Goal: Transaction & Acquisition: Purchase product/service

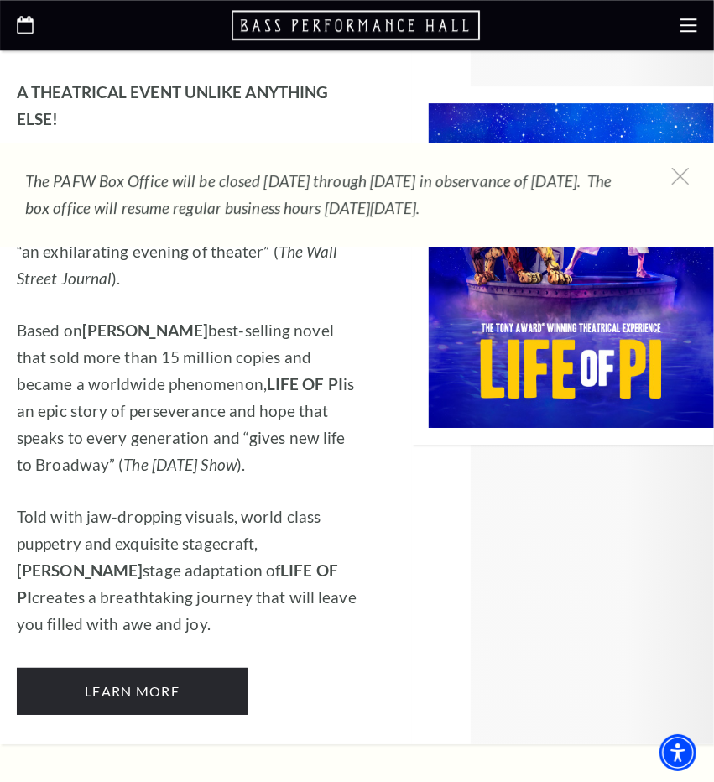
scroll to position [1802, 0]
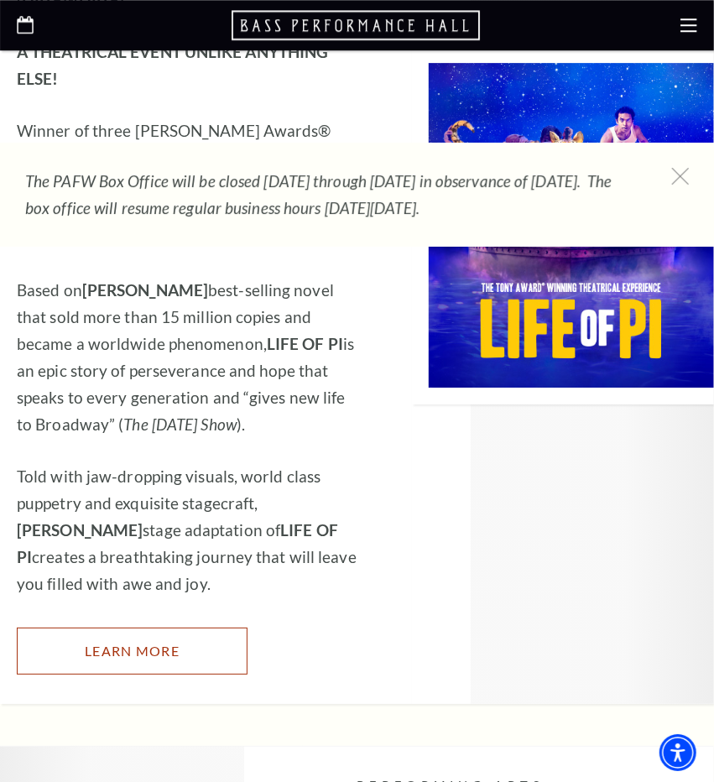
click at [202, 628] on link "Learn More" at bounding box center [132, 651] width 231 height 47
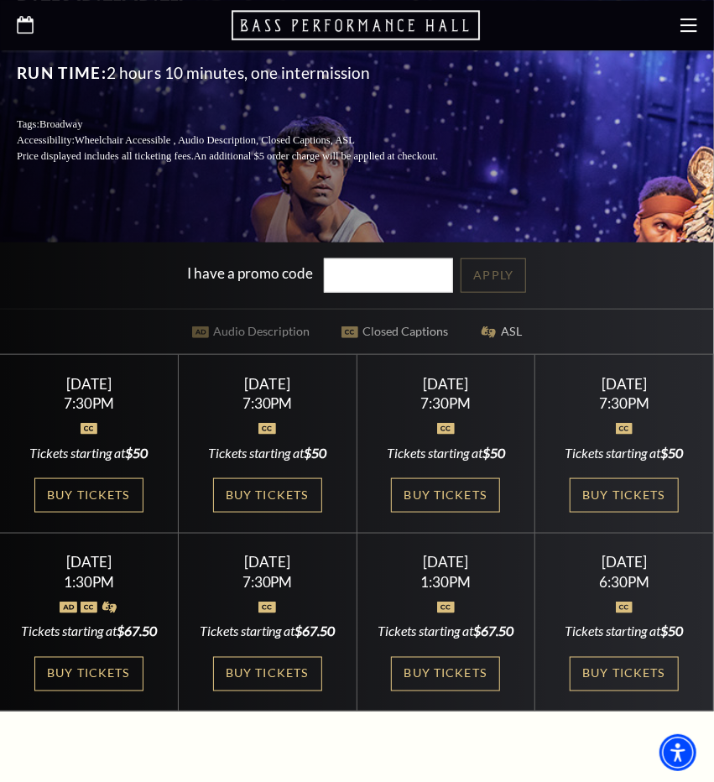
scroll to position [435, 0]
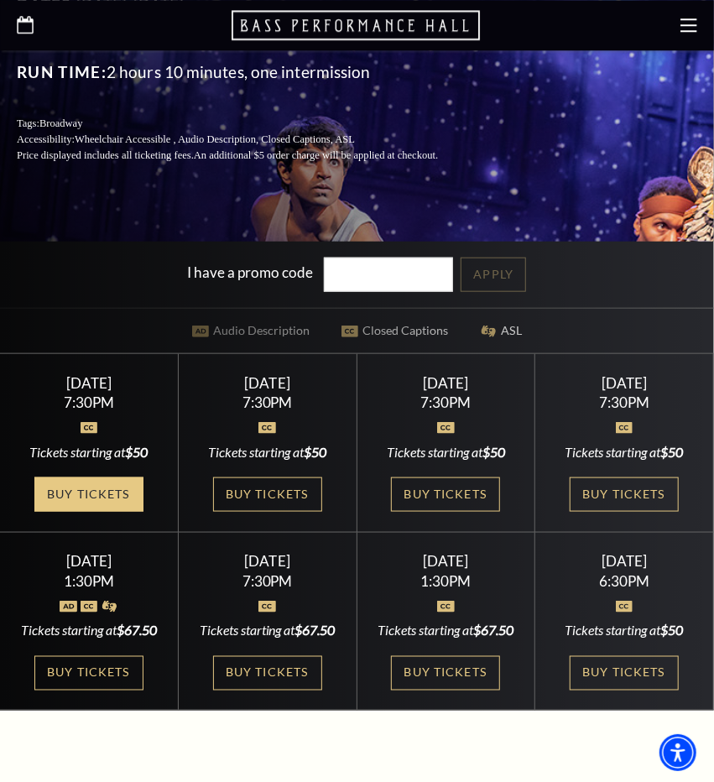
click at [124, 506] on link "Buy Tickets" at bounding box center [88, 494] width 109 height 34
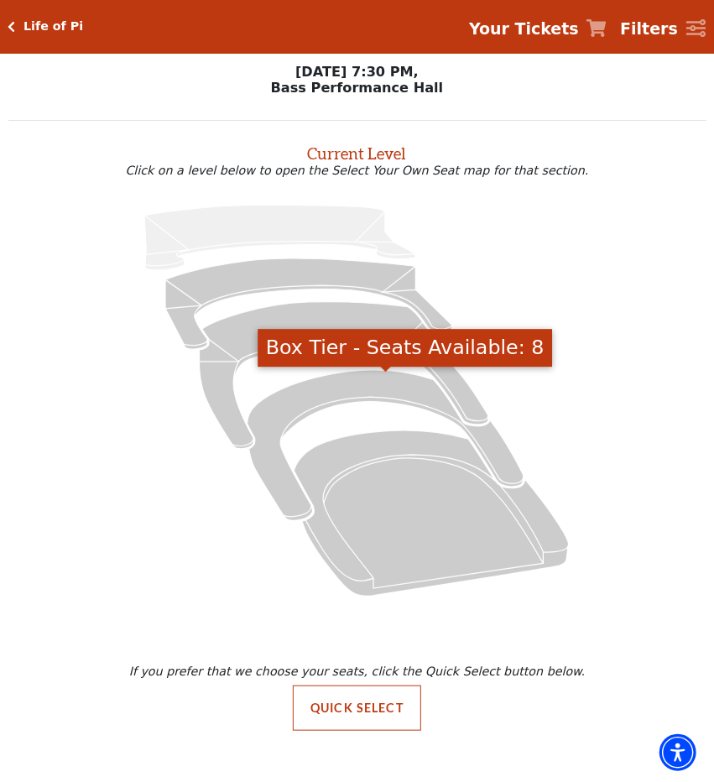
click at [333, 397] on icon "Box Tier - Seats Available: 8" at bounding box center [386, 445] width 277 height 151
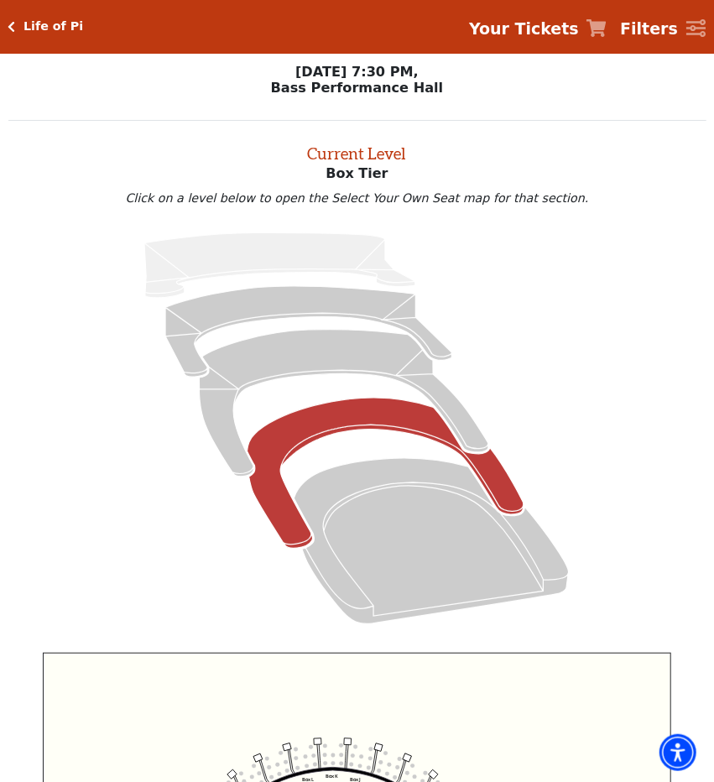
scroll to position [2, 0]
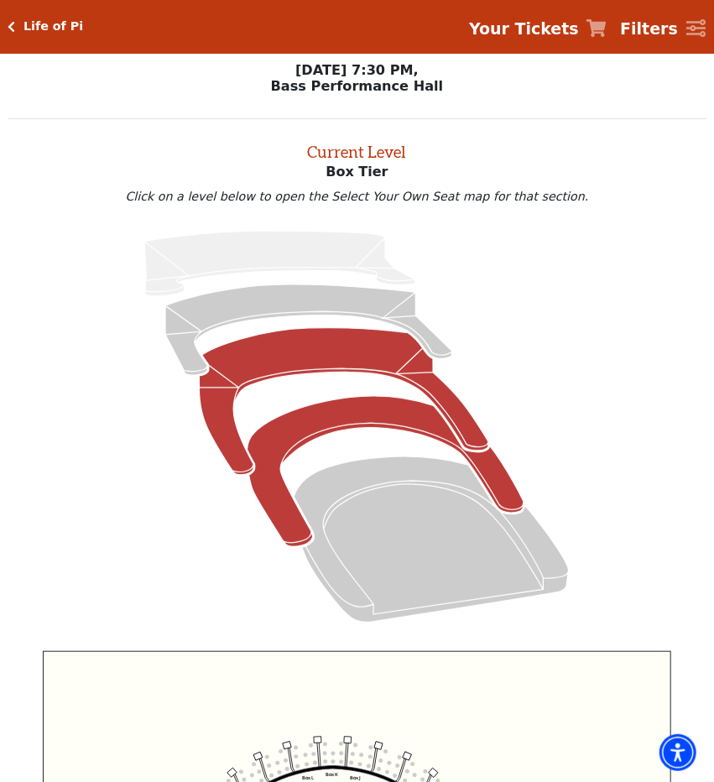
click at [355, 372] on icon "Mezzanine - Seats Available: 34" at bounding box center [344, 402] width 289 height 148
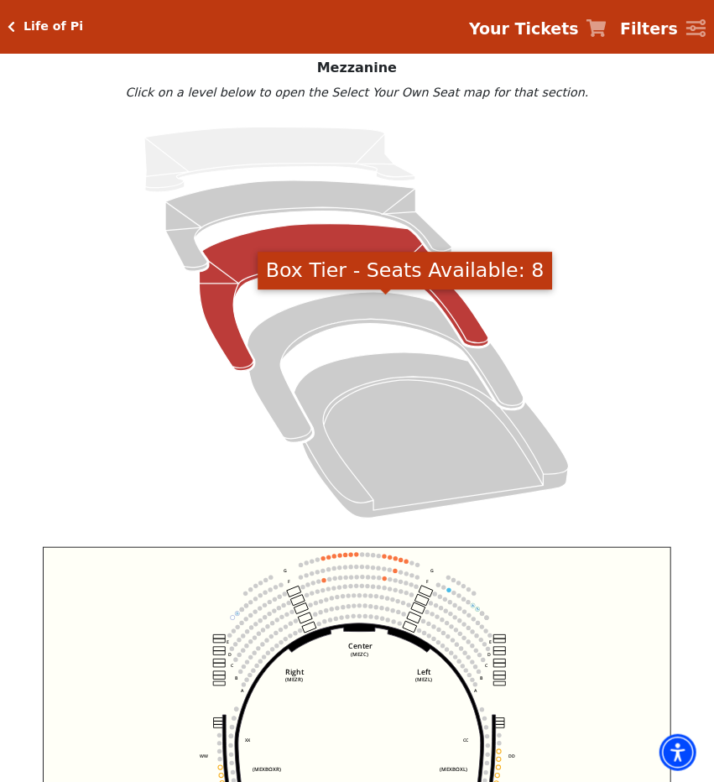
scroll to position [121, 0]
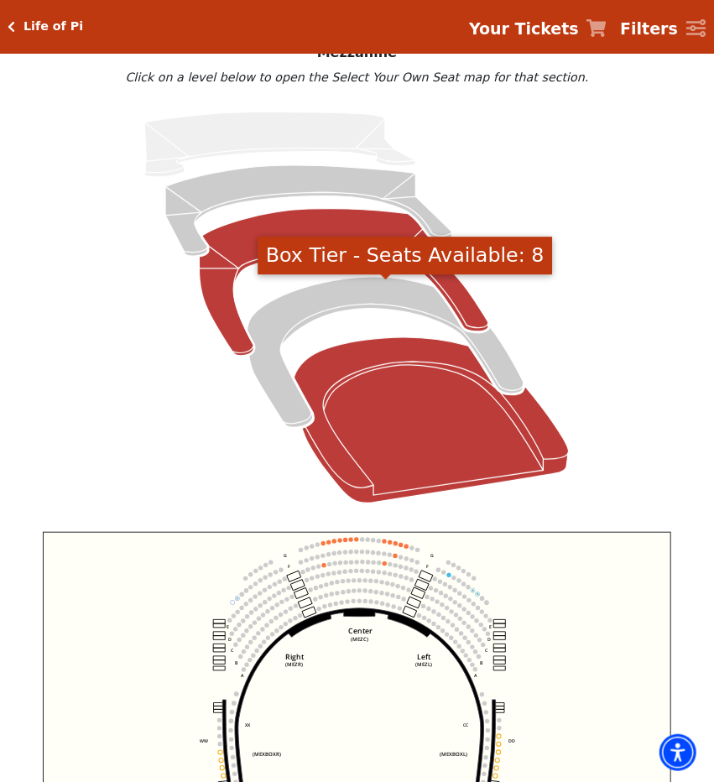
click at [456, 472] on icon "Orchestra / Parterre Circle - Seats Available: 6" at bounding box center [432, 421] width 275 height 166
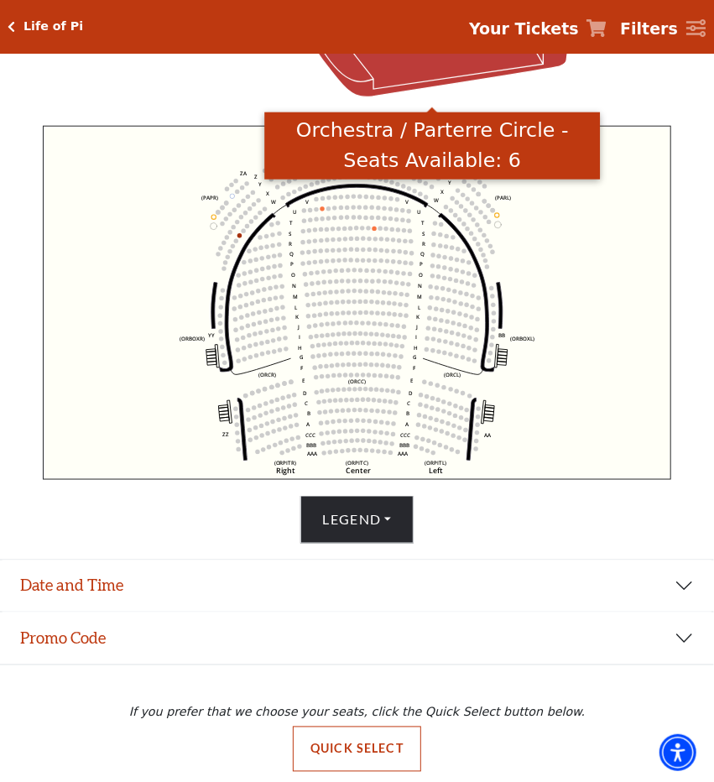
scroll to position [539, 0]
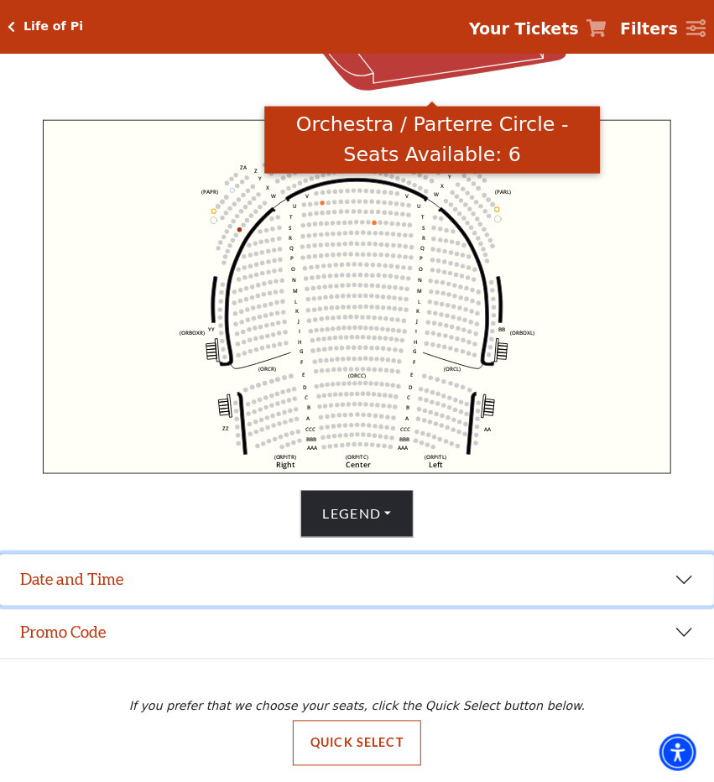
click at [665, 564] on button "Date and Time" at bounding box center [357, 581] width 714 height 52
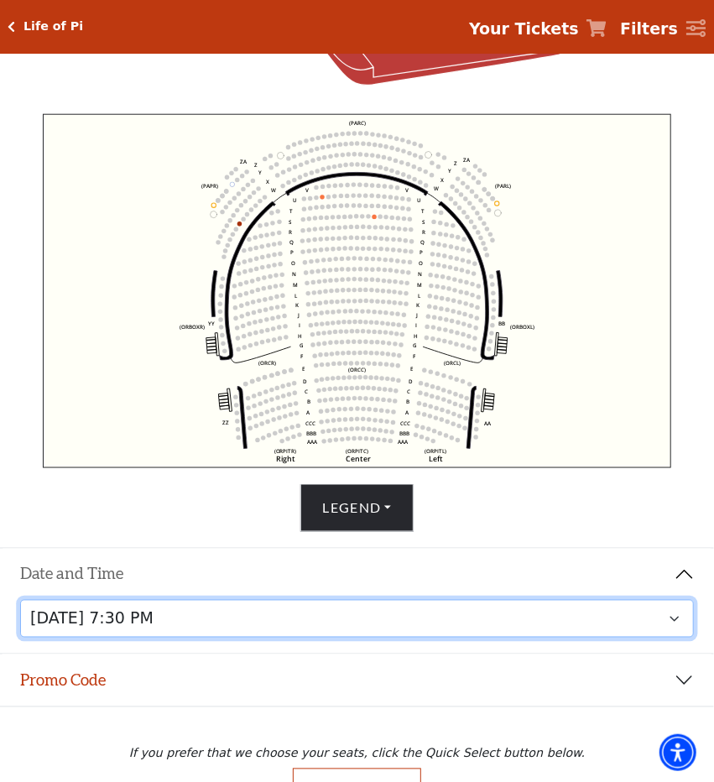
click at [662, 620] on select "Tuesday, September 23 at 7:30 PM Wednesday, September 24 at 7:30 PM Thursday, S…" at bounding box center [357, 619] width 675 height 38
click option "Wednesday, September 24 at 7:30 PM" at bounding box center [0, 0] width 0 height 0
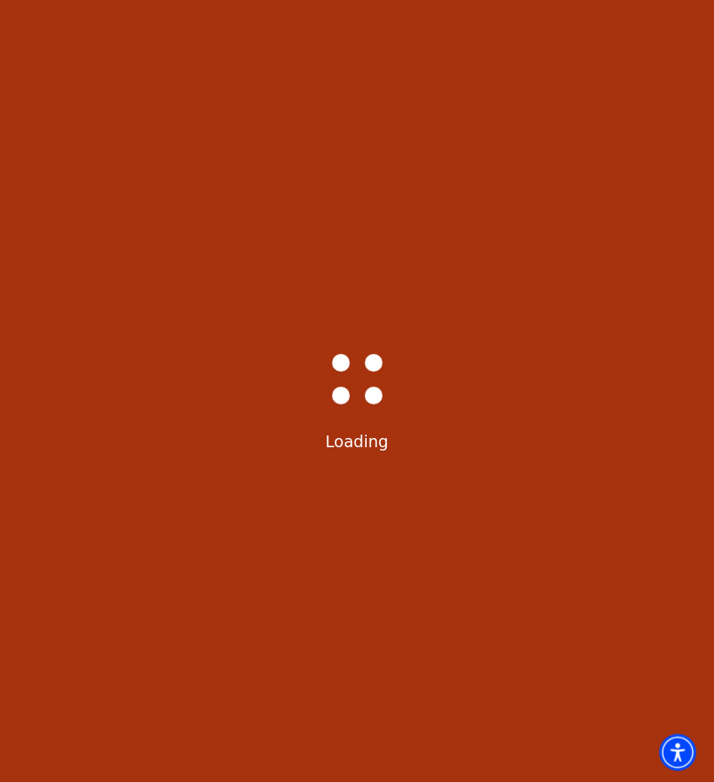
select select "6212"
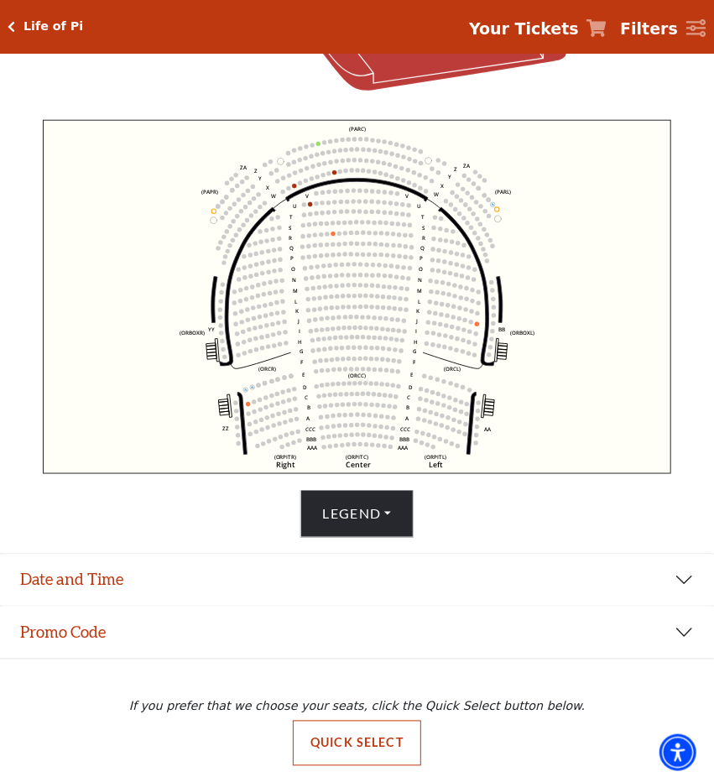
scroll to position [539, 0]
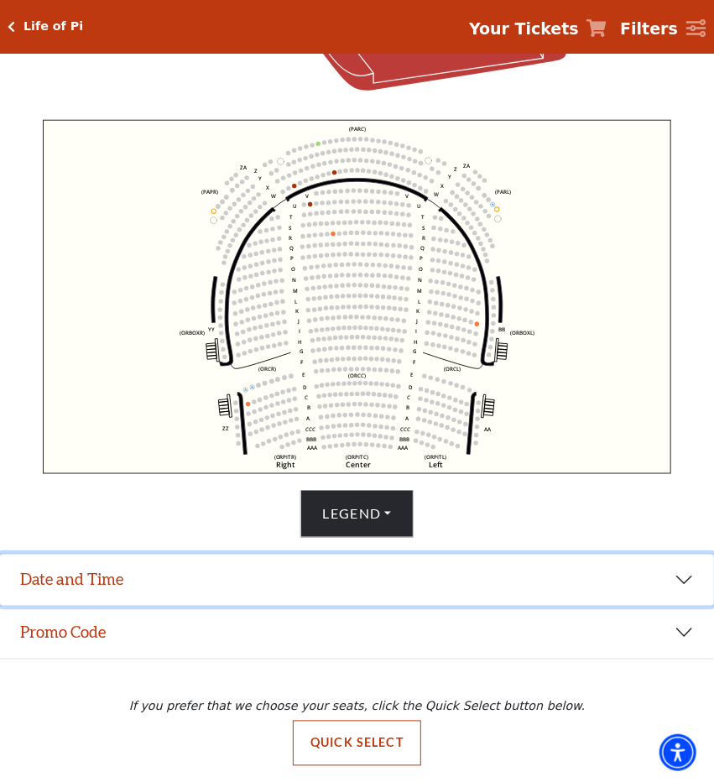
click at [677, 566] on button "Date and Time" at bounding box center [357, 581] width 714 height 52
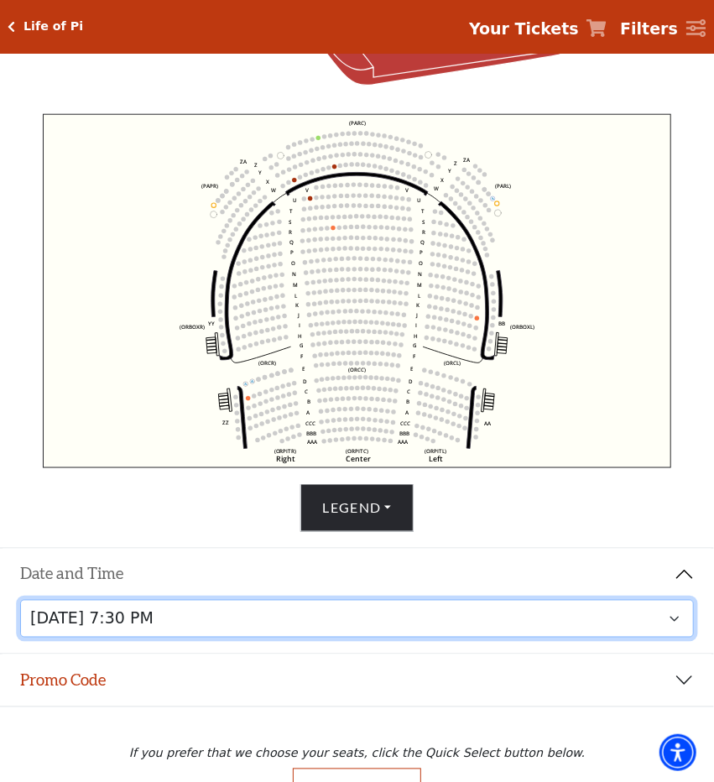
click at [645, 613] on select "Tuesday, September 23 at 7:30 PM Wednesday, September 24 at 7:30 PM Thursday, S…" at bounding box center [357, 619] width 675 height 38
click option "Thursday, September 25 at 7:30 PM" at bounding box center [0, 0] width 0 height 0
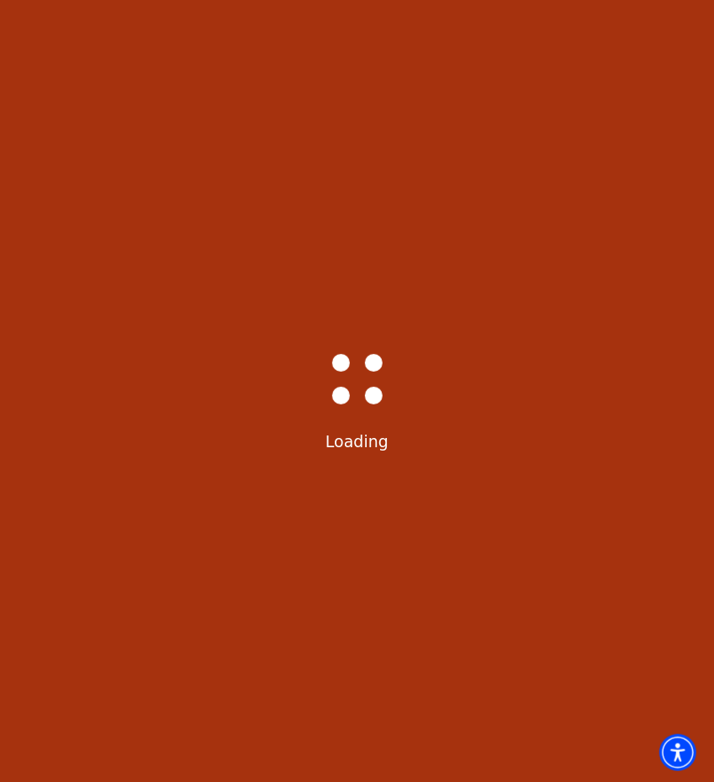
select select "6213"
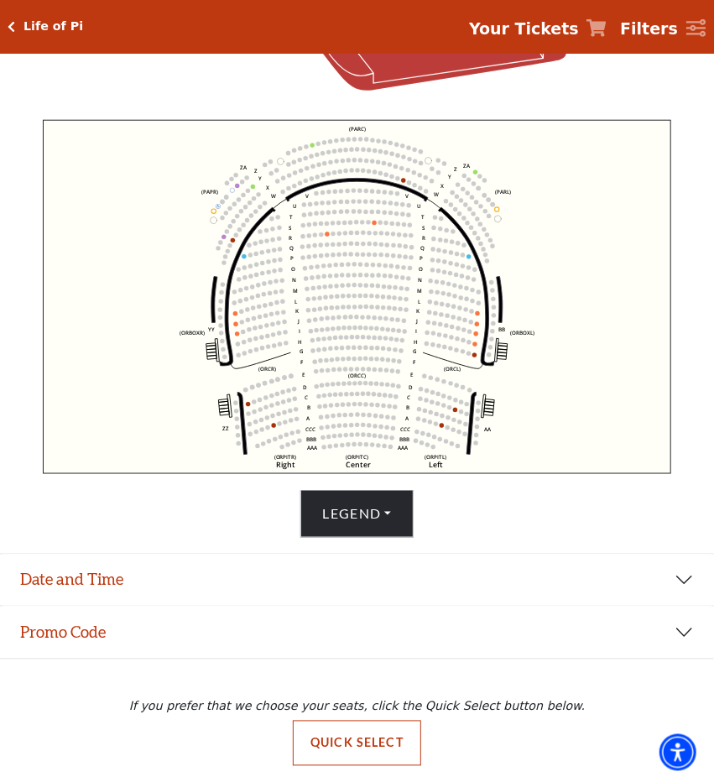
scroll to position [539, 0]
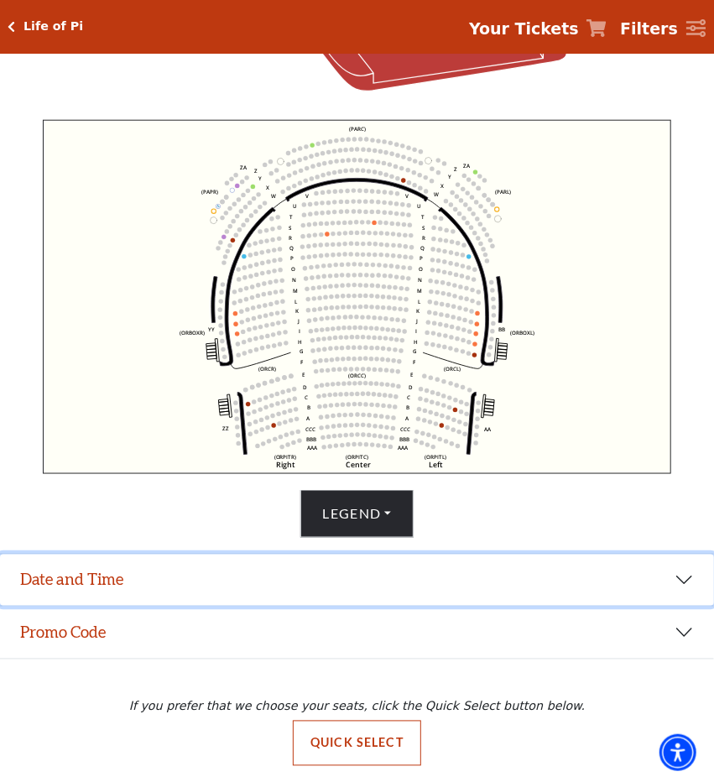
click at [671, 586] on button "Date and Time" at bounding box center [357, 581] width 714 height 52
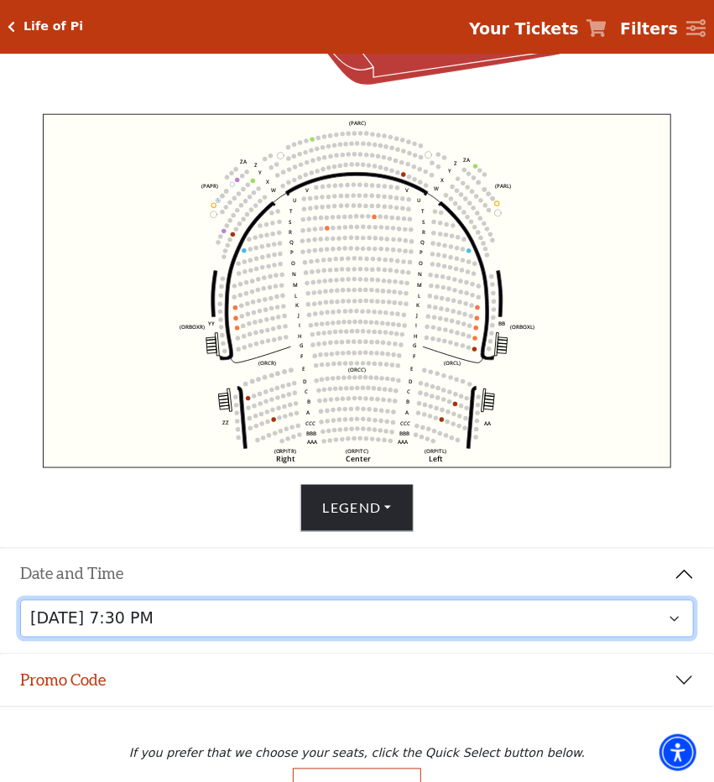
click at [660, 625] on select "Tuesday, September 23 at 7:30 PM Wednesday, September 24 at 7:30 PM Thursday, S…" at bounding box center [357, 619] width 675 height 38
click option "Friday, September 26 at 7:30 PM" at bounding box center [0, 0] width 0 height 0
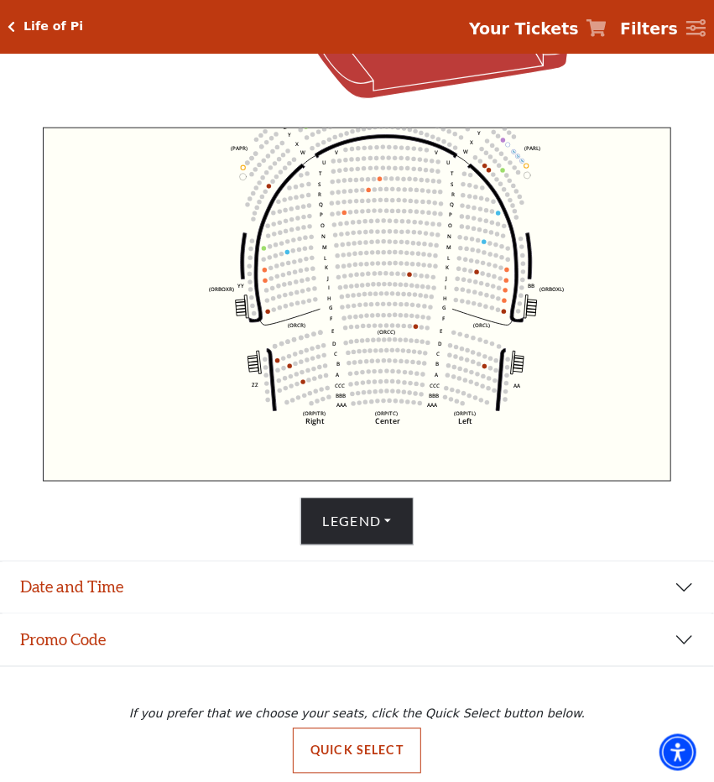
scroll to position [539, 0]
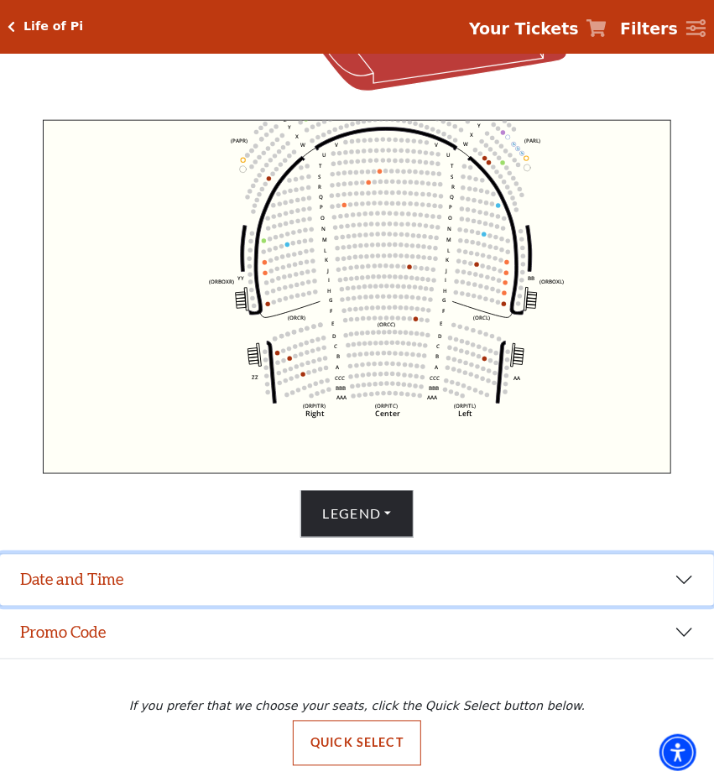
click at [663, 578] on button "Date and Time" at bounding box center [357, 581] width 714 height 52
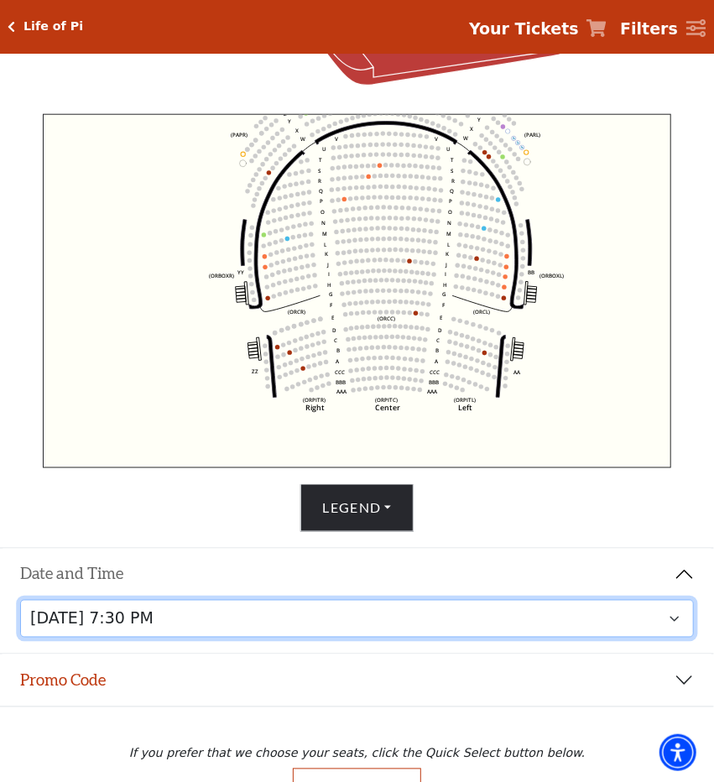
click at [650, 624] on select "Tuesday, September 23 at 7:30 PM Wednesday, September 24 at 7:30 PM Thursday, S…" at bounding box center [357, 619] width 675 height 38
click option "Saturday, September 27 at 1:30 PM" at bounding box center [0, 0] width 0 height 0
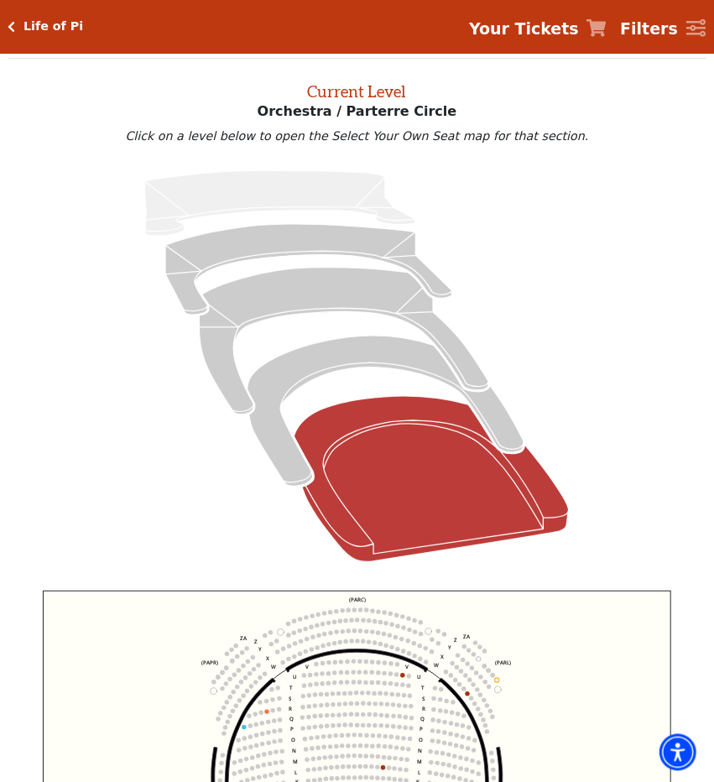
scroll to position [64, 0]
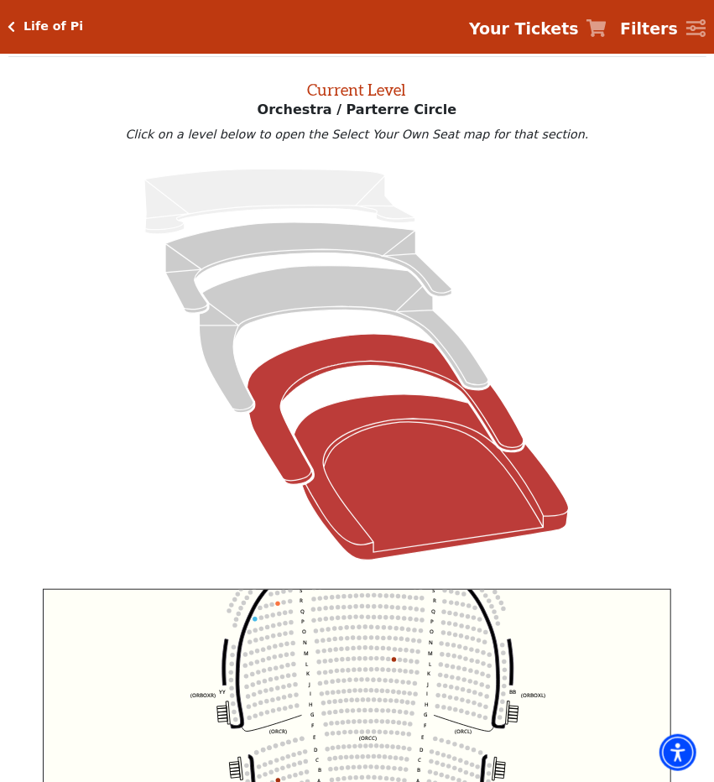
click at [414, 367] on icon "Box Tier - Seats Available: 8" at bounding box center [386, 410] width 277 height 151
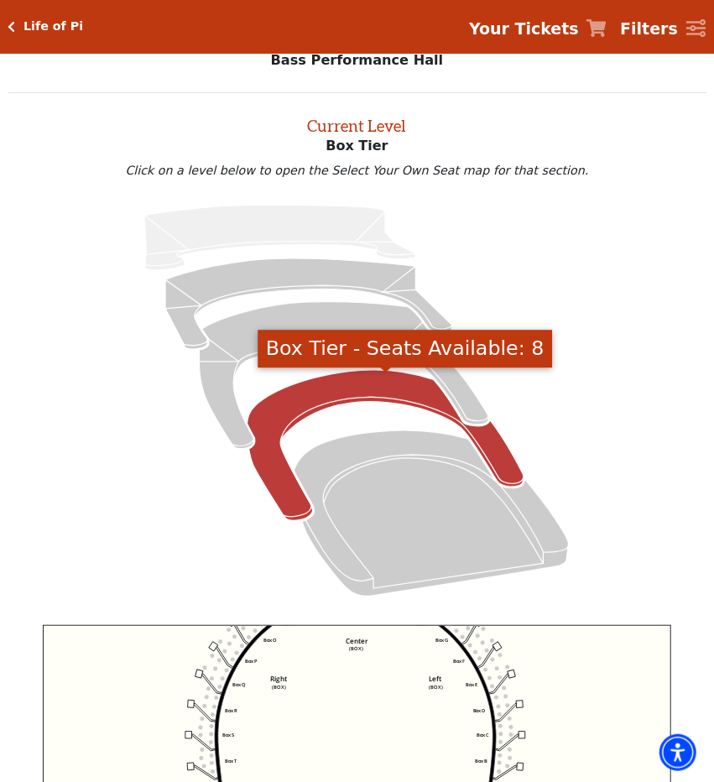
scroll to position [0, 0]
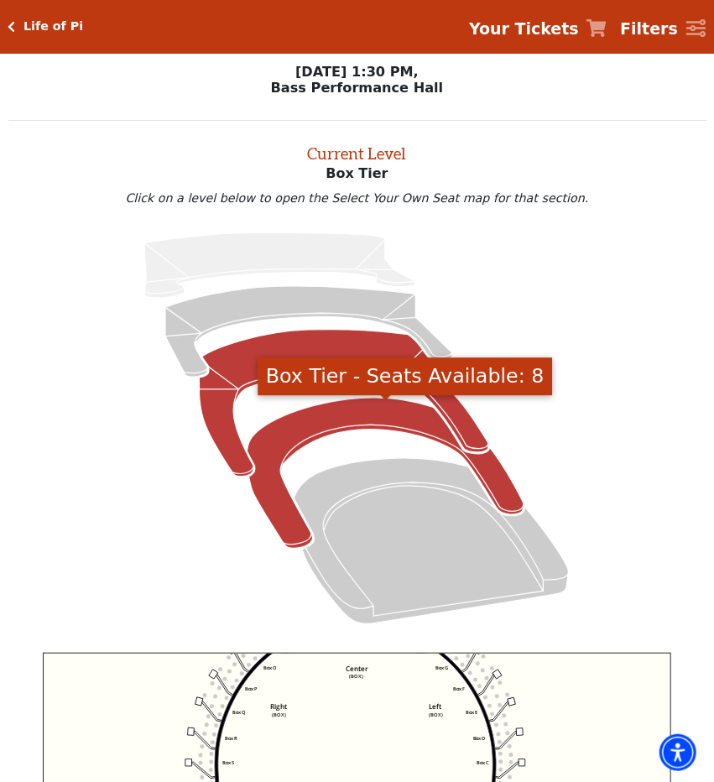
click at [216, 412] on icon "Mezzanine - Seats Available: 34" at bounding box center [344, 404] width 289 height 148
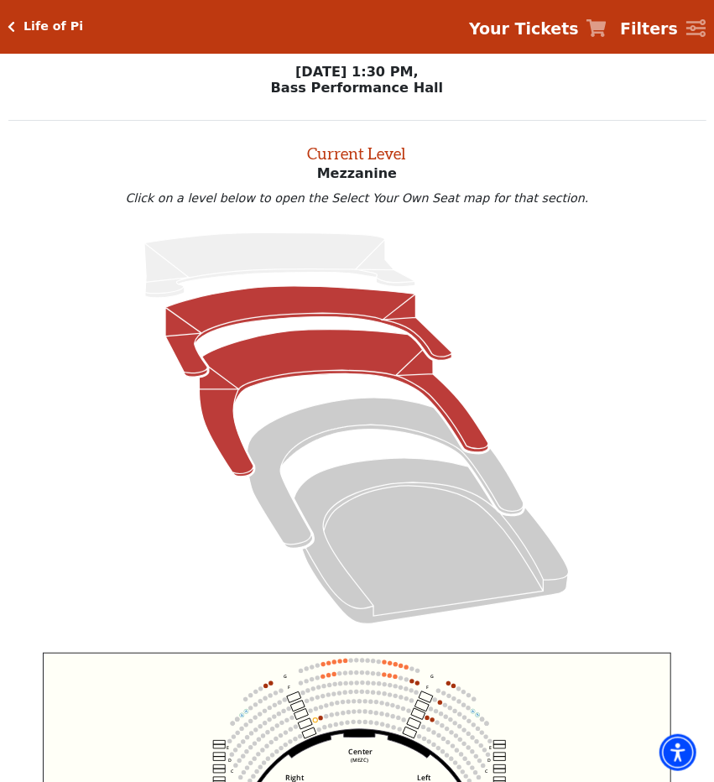
click at [378, 319] on icon "Lower Gallery - Seats Available: 98" at bounding box center [309, 331] width 287 height 91
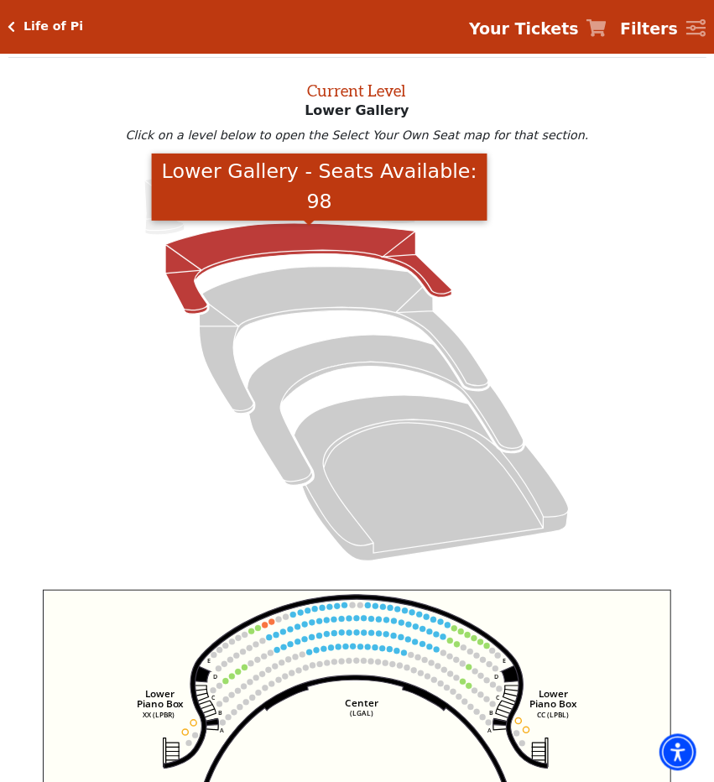
scroll to position [64, 0]
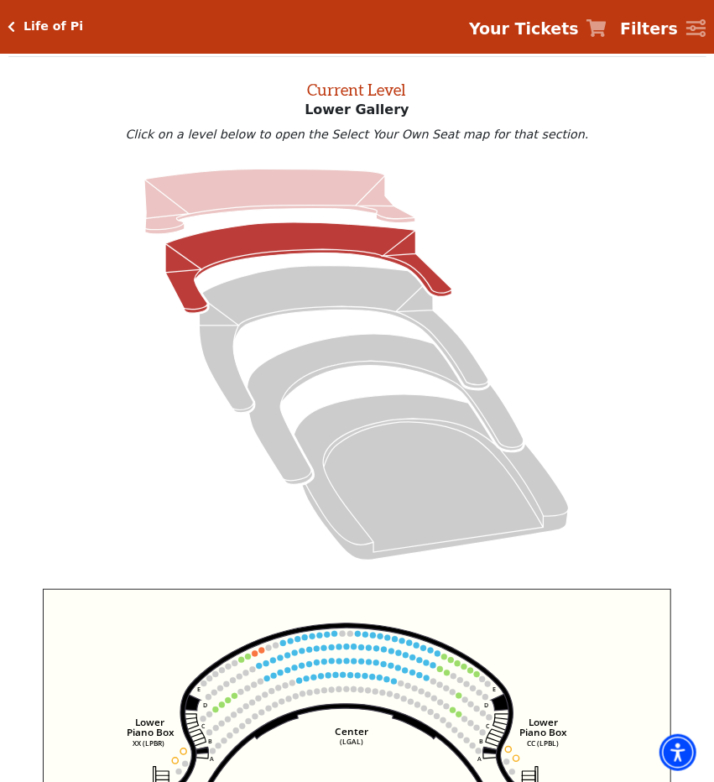
click at [346, 192] on icon "Upper Gallery - Seats Available: 0" at bounding box center [279, 201] width 271 height 65
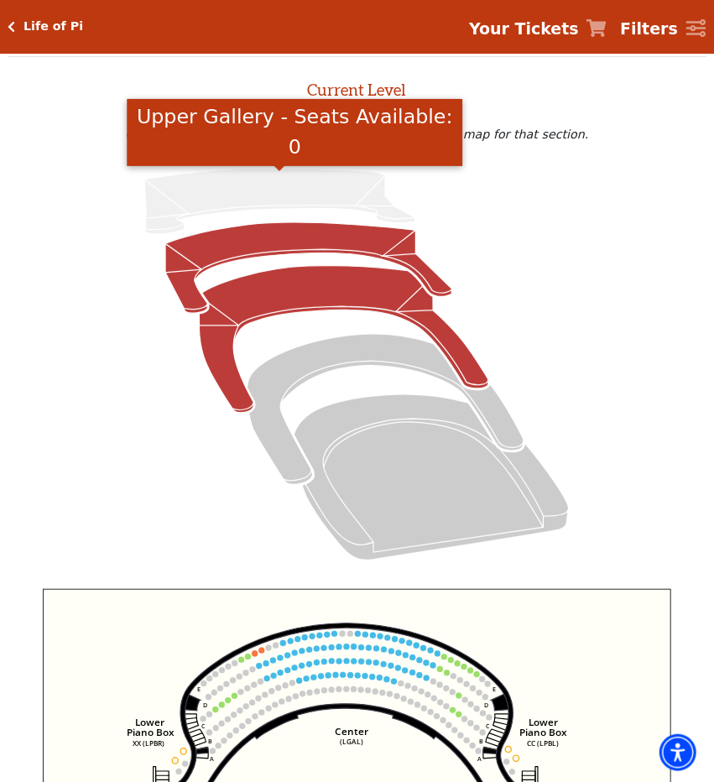
click at [352, 295] on icon "Mezzanine - Seats Available: 34" at bounding box center [344, 340] width 289 height 148
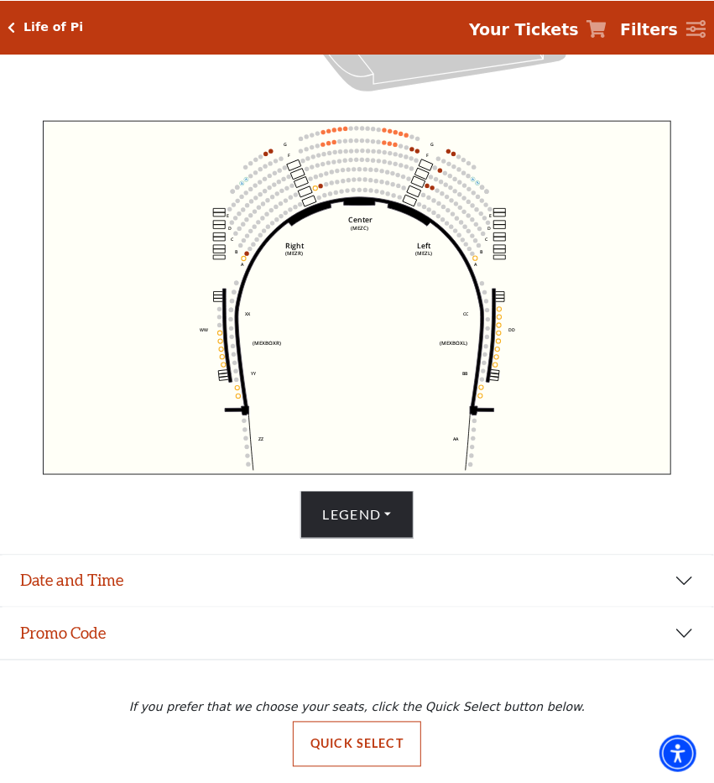
scroll to position [539, 0]
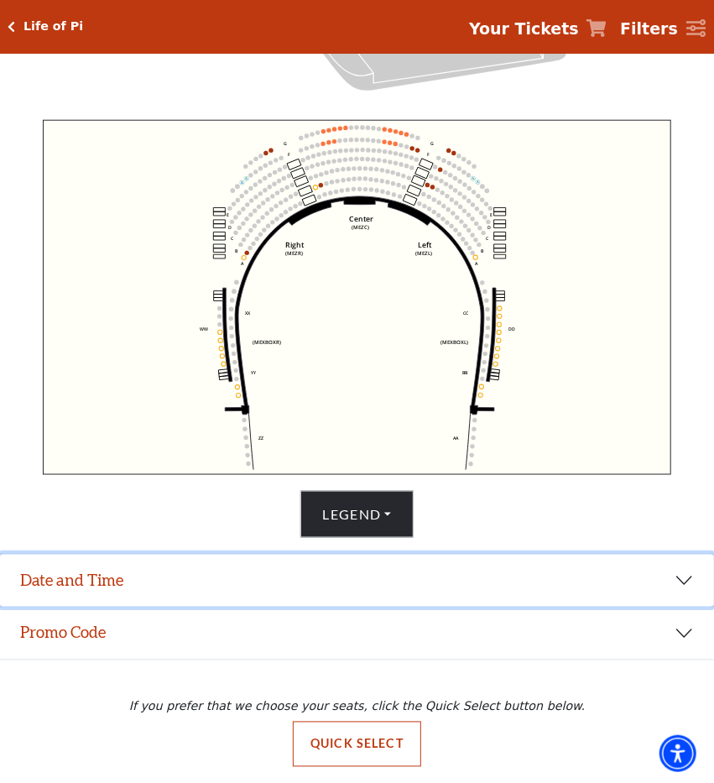
click at [664, 575] on button "Date and Time" at bounding box center [357, 581] width 714 height 52
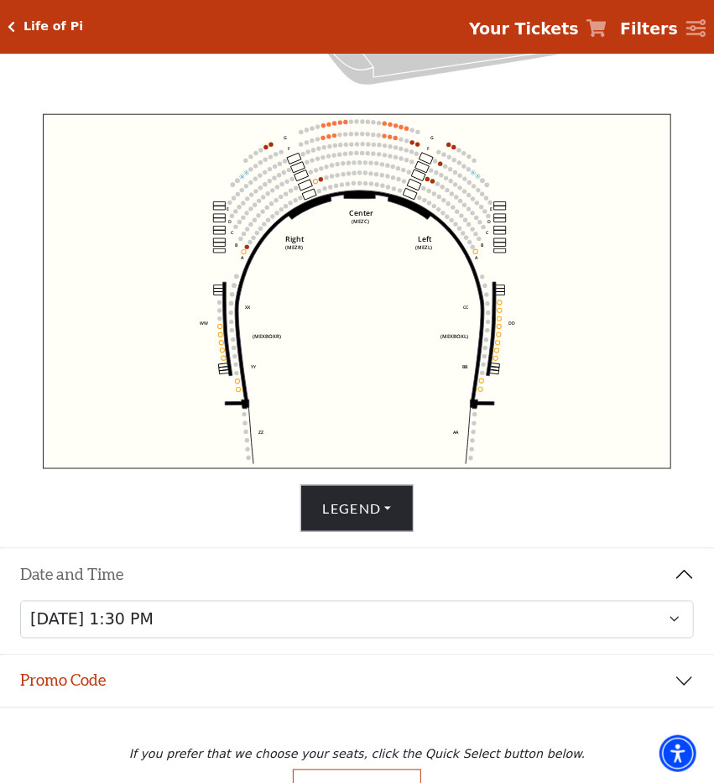
click at [670, 585] on button "Date and Time" at bounding box center [357, 575] width 714 height 52
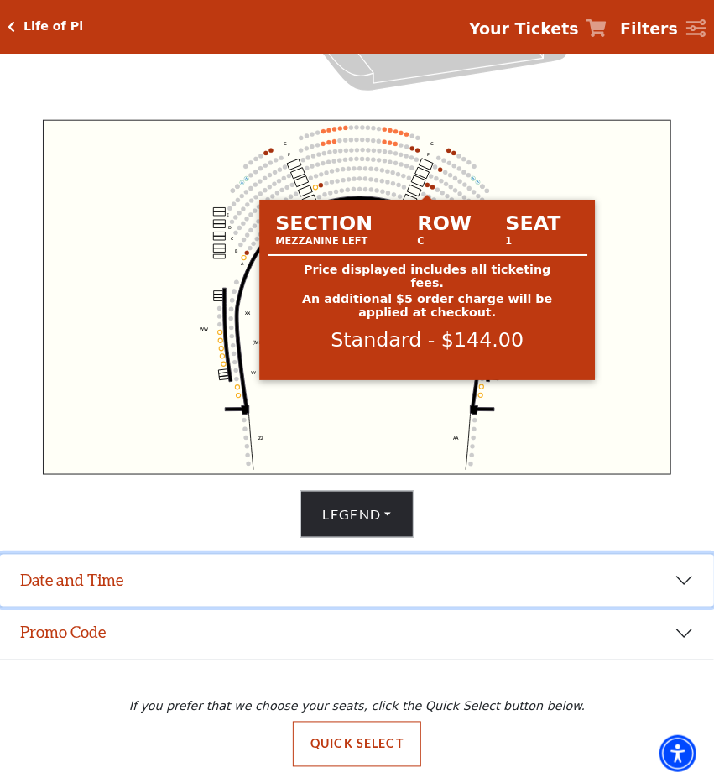
click at [426, 184] on circle at bounding box center [427, 185] width 4 height 4
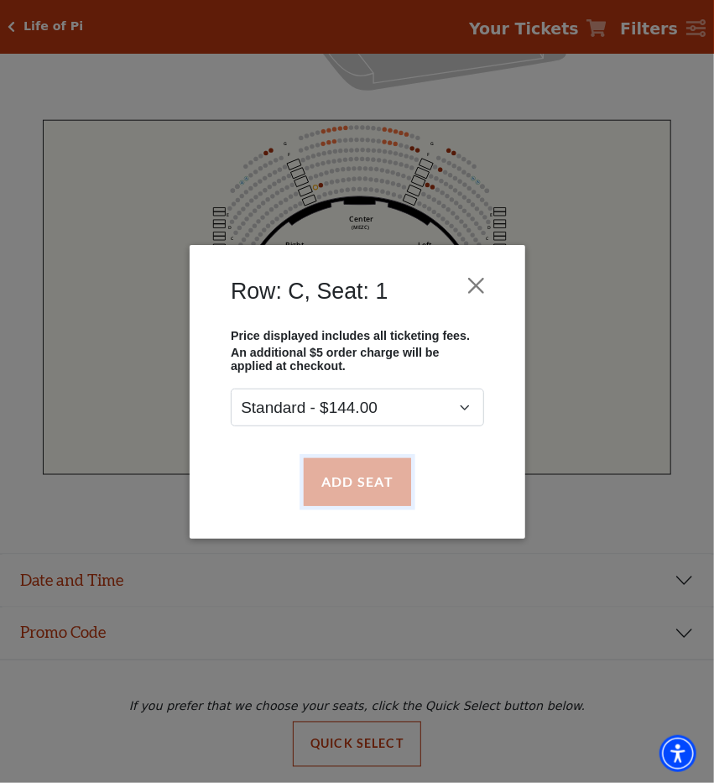
click at [370, 481] on button "Add Seat" at bounding box center [356, 481] width 107 height 47
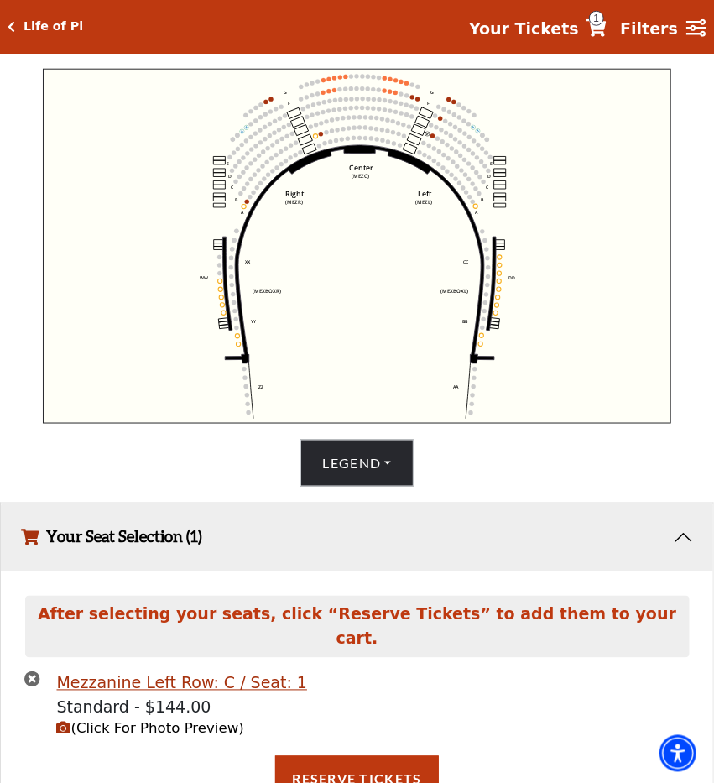
scroll to position [585, 0]
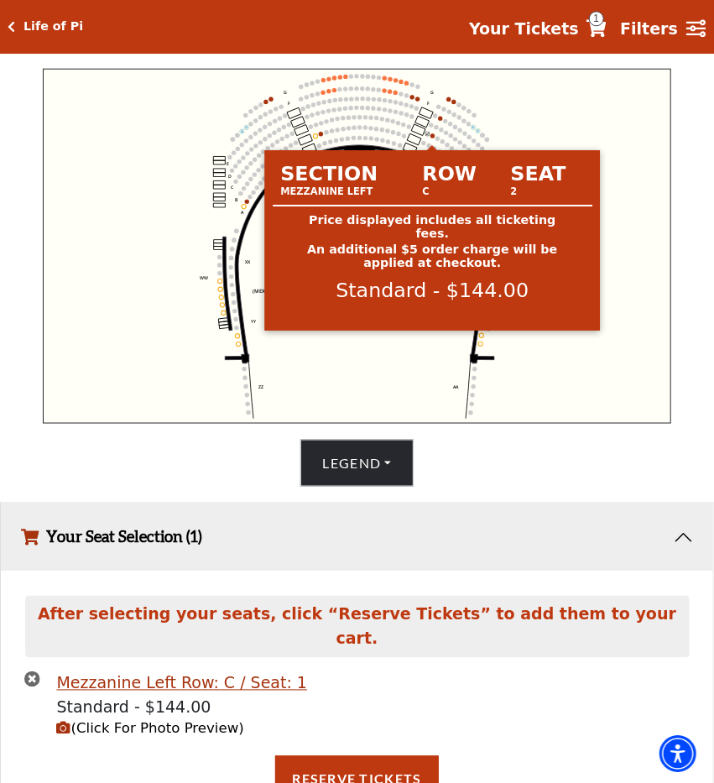
click at [434, 137] on circle at bounding box center [432, 135] width 4 height 4
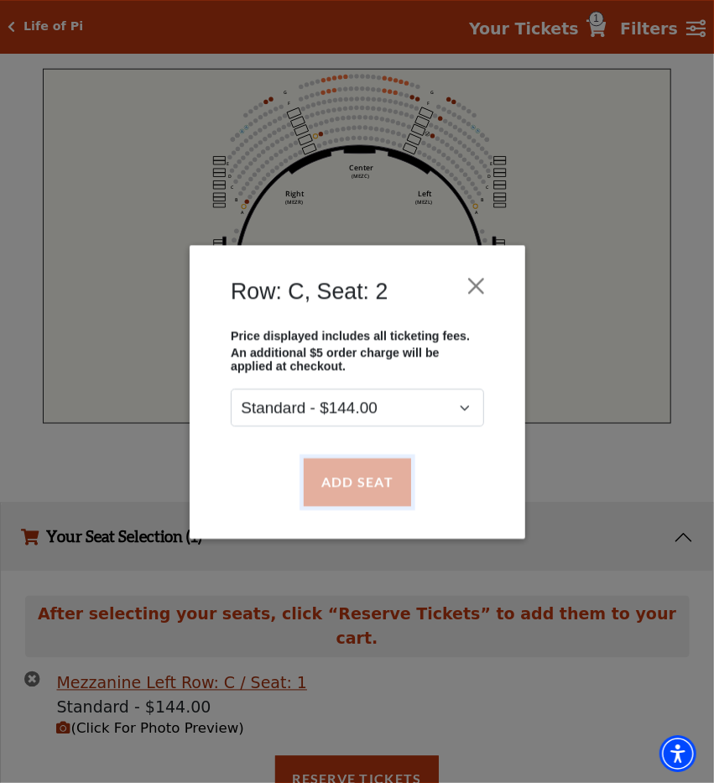
click at [356, 480] on button "Add Seat" at bounding box center [356, 481] width 107 height 47
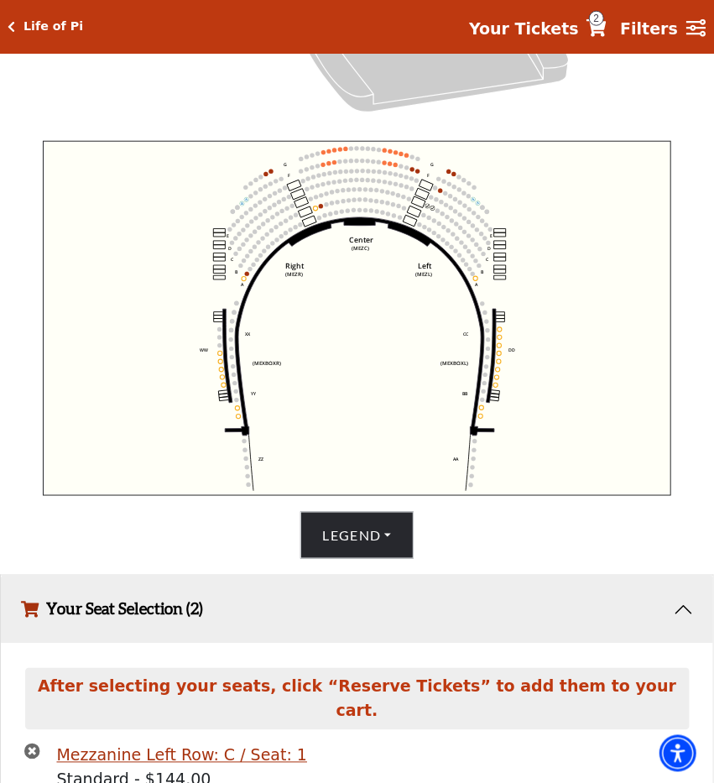
scroll to position [502, 0]
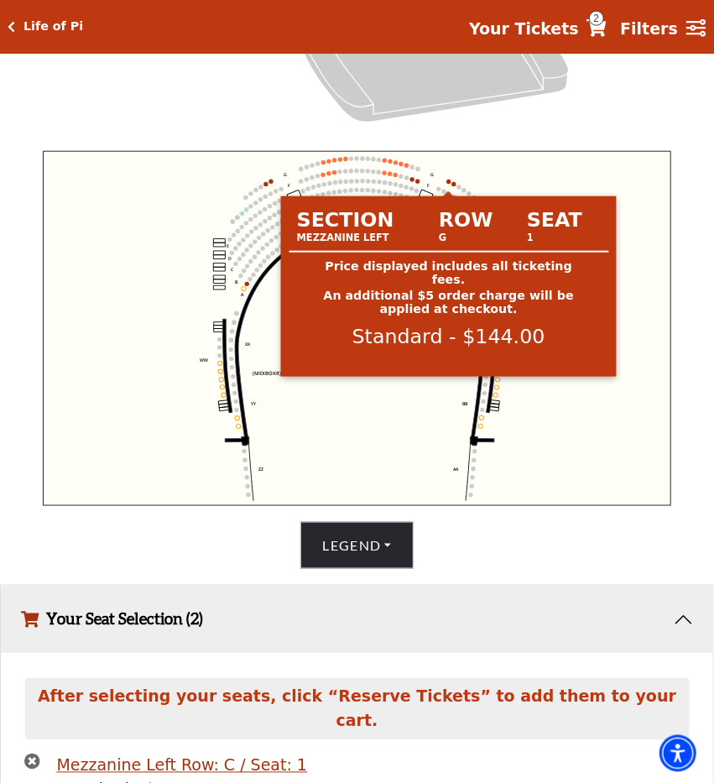
click at [448, 184] on circle at bounding box center [449, 182] width 4 height 4
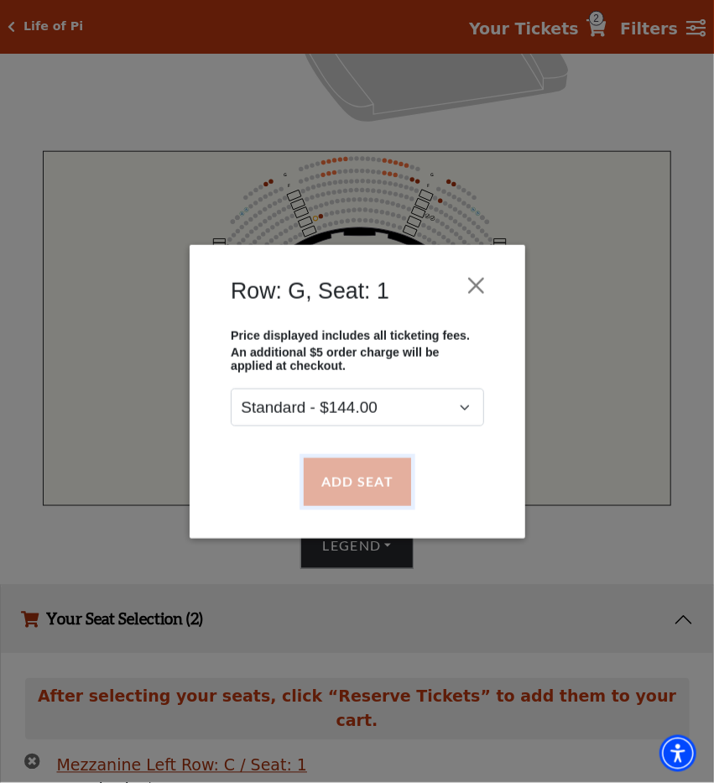
click at [347, 488] on button "Add Seat" at bounding box center [356, 481] width 107 height 47
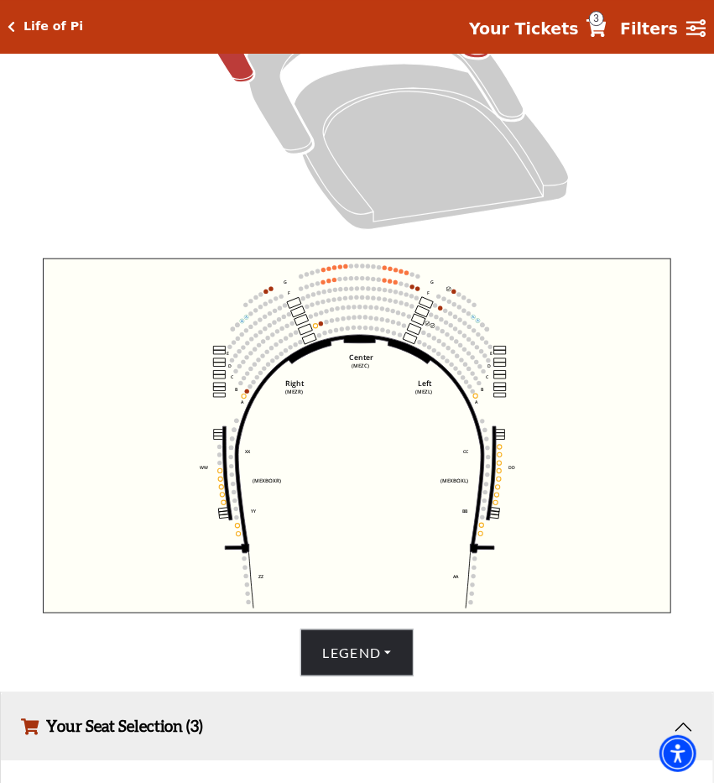
scroll to position [394, 0]
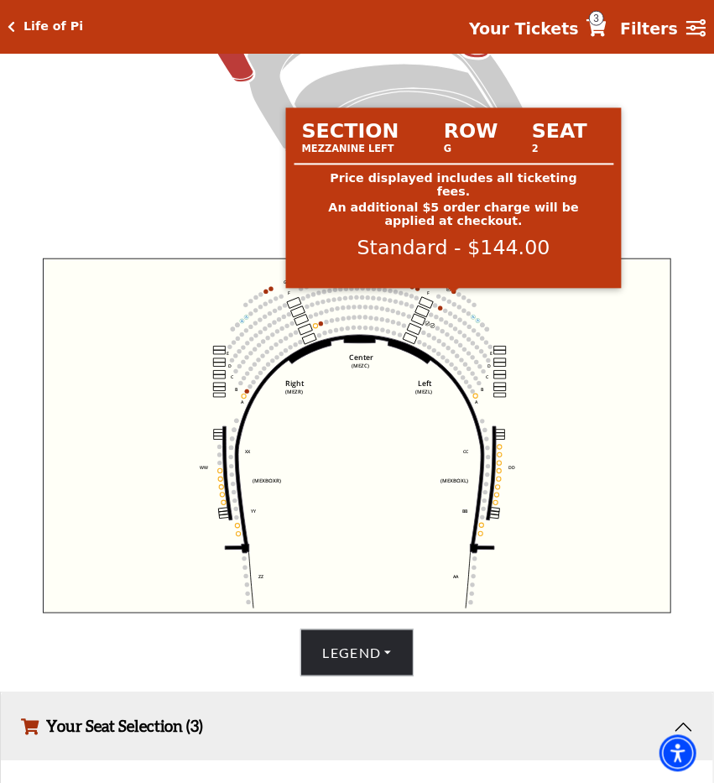
click at [453, 294] on circle at bounding box center [454, 291] width 4 height 4
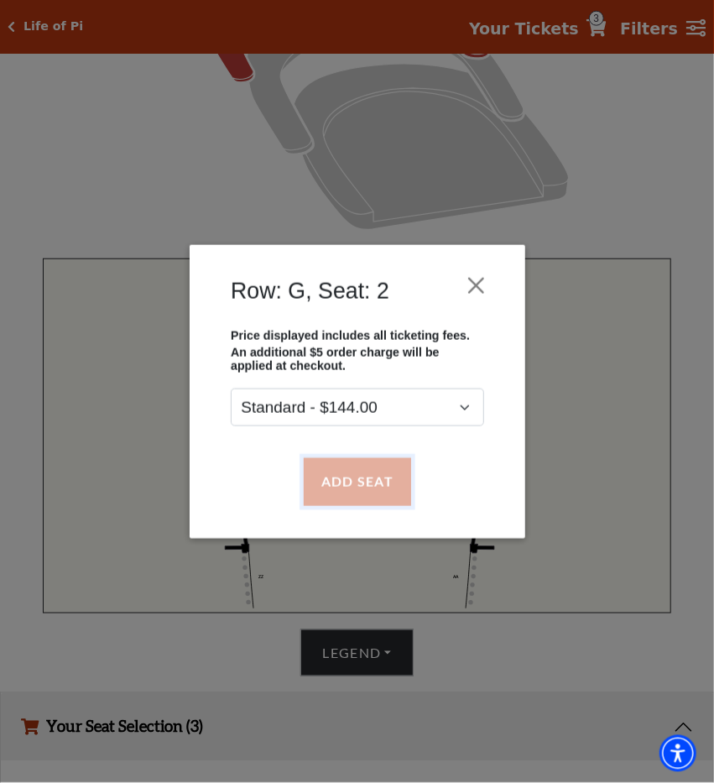
click at [382, 465] on button "Add Seat" at bounding box center [356, 481] width 107 height 47
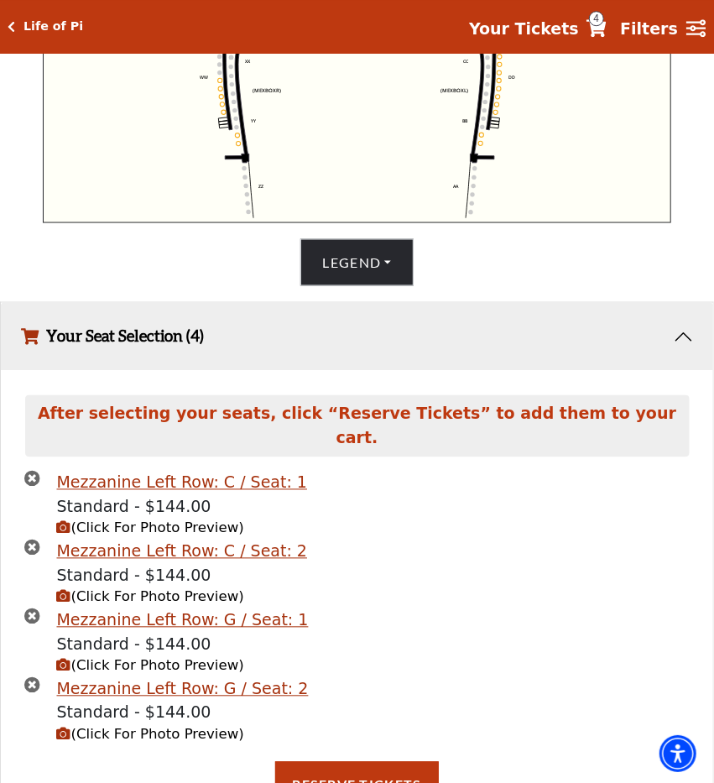
scroll to position [790, 0]
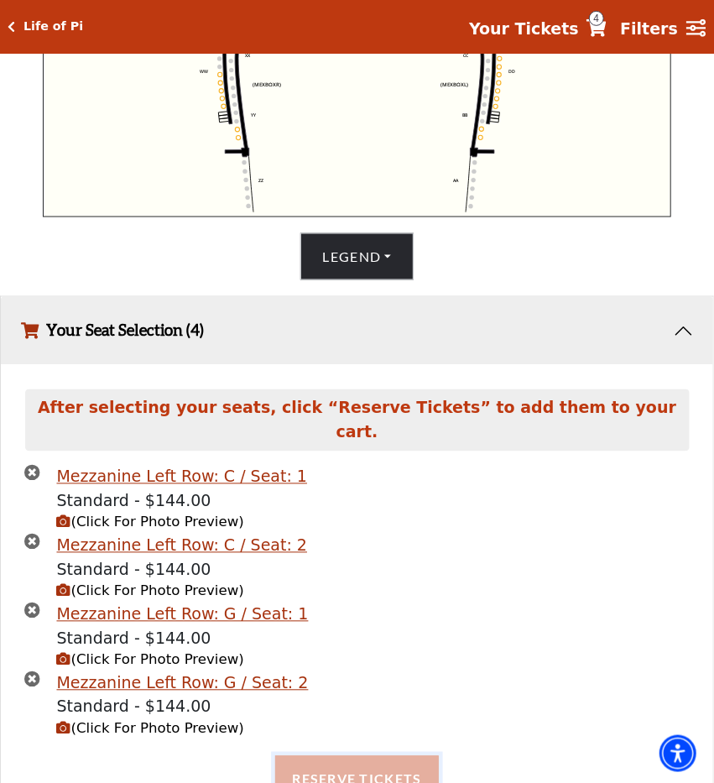
click at [372, 758] on button "Reserve Tickets" at bounding box center [356, 779] width 163 height 47
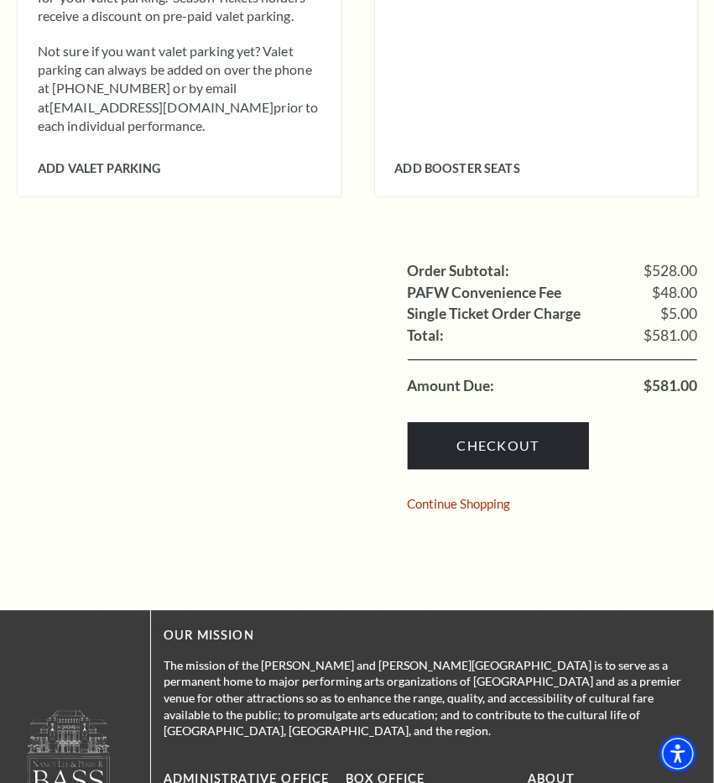
scroll to position [1244, 0]
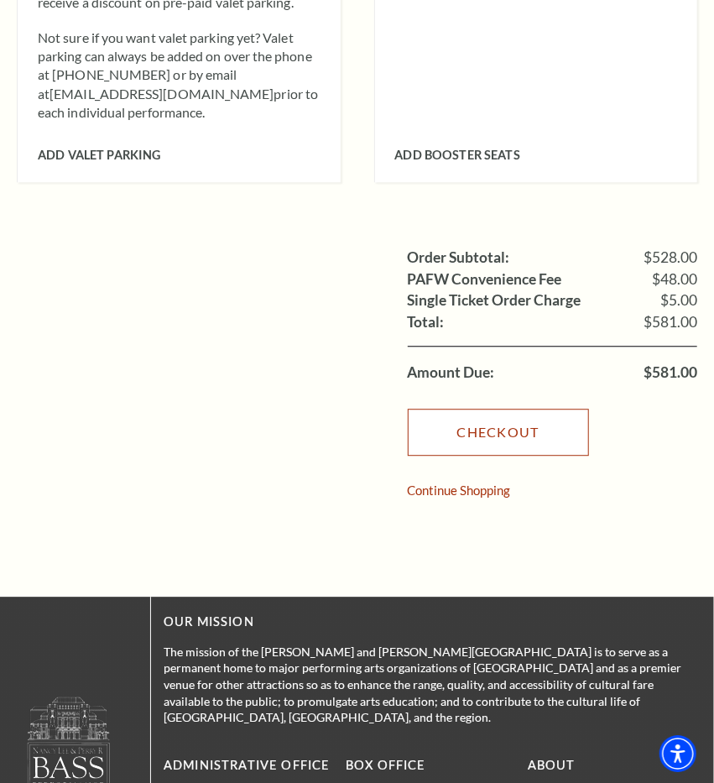
click at [533, 409] on link "Checkout" at bounding box center [498, 432] width 181 height 47
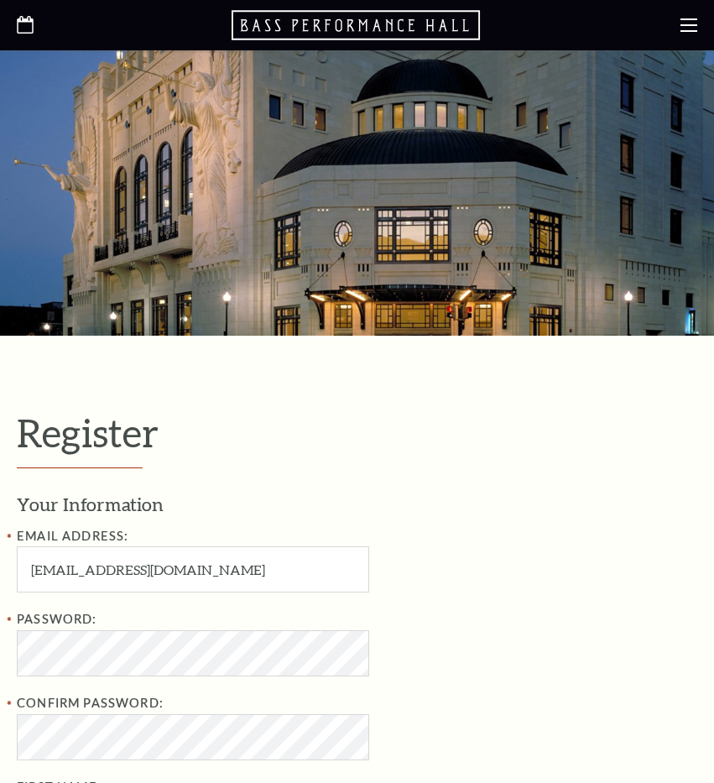
select select "1"
select select "TX"
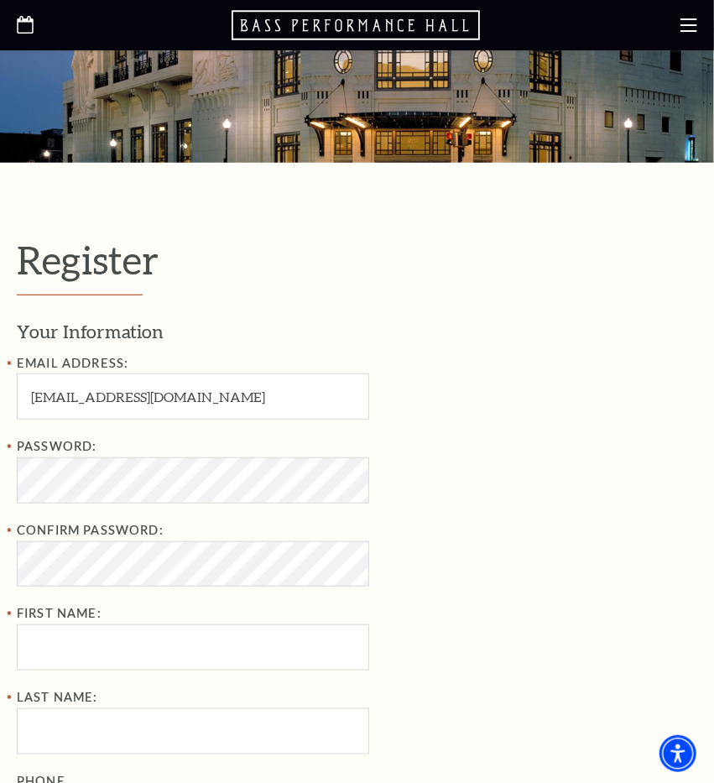
scroll to position [175, 0]
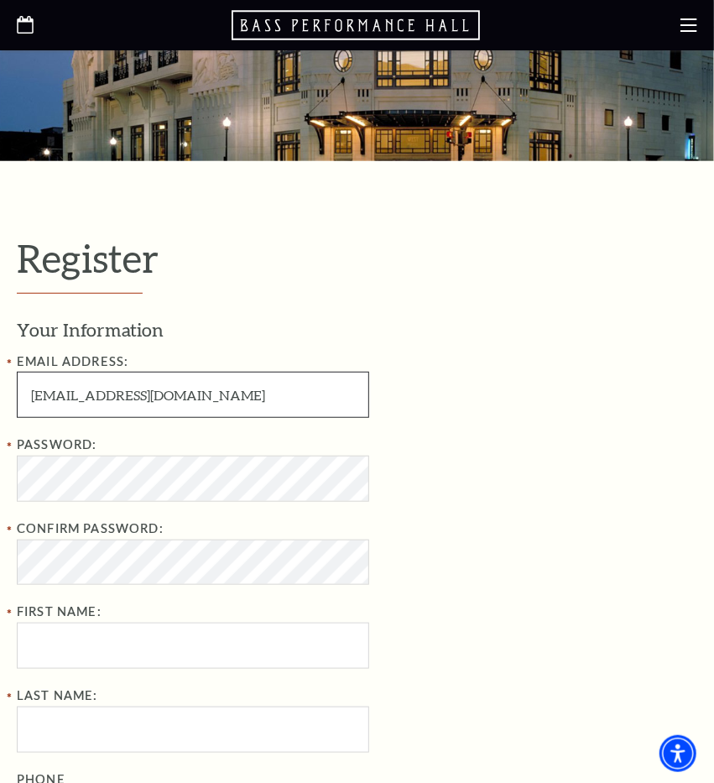
click at [110, 400] on input "franciscompt422@yahoo.com" at bounding box center [193, 395] width 352 height 46
click at [108, 407] on input "raterjohn422@yahoo.com" at bounding box center [193, 395] width 352 height 46
type input "raterjohn42@yahoo.com"
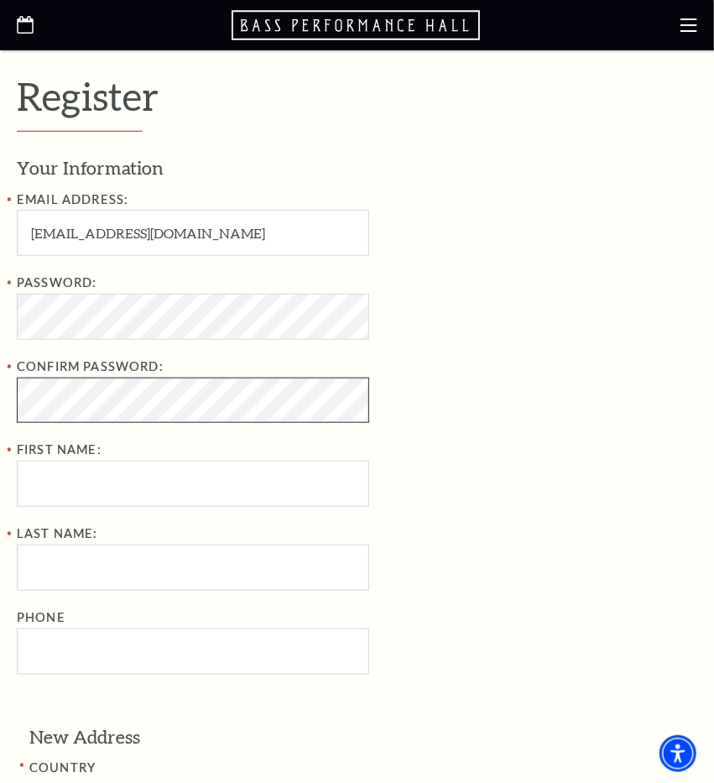
scroll to position [345, 0]
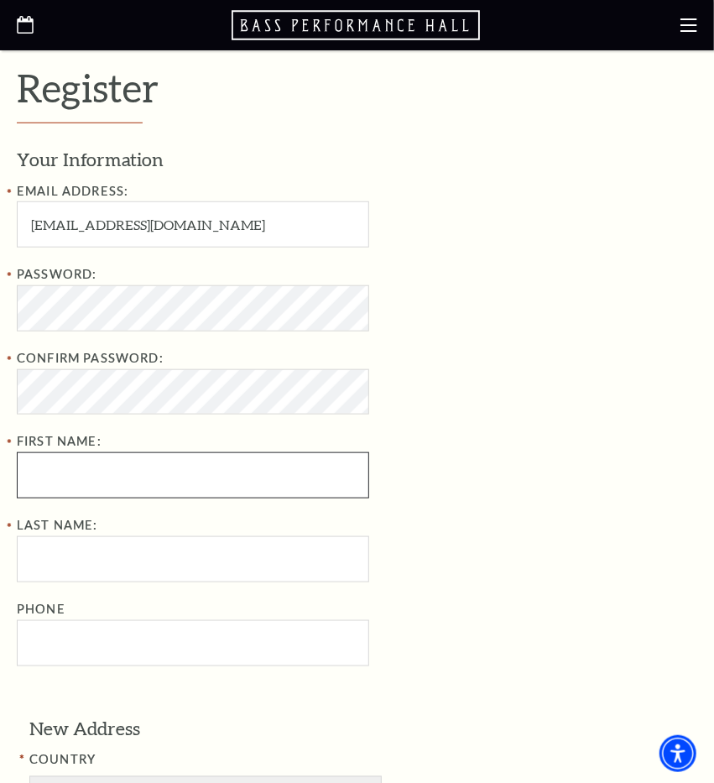
click at [286, 481] on input "First Name:" at bounding box center [193, 475] width 352 height 46
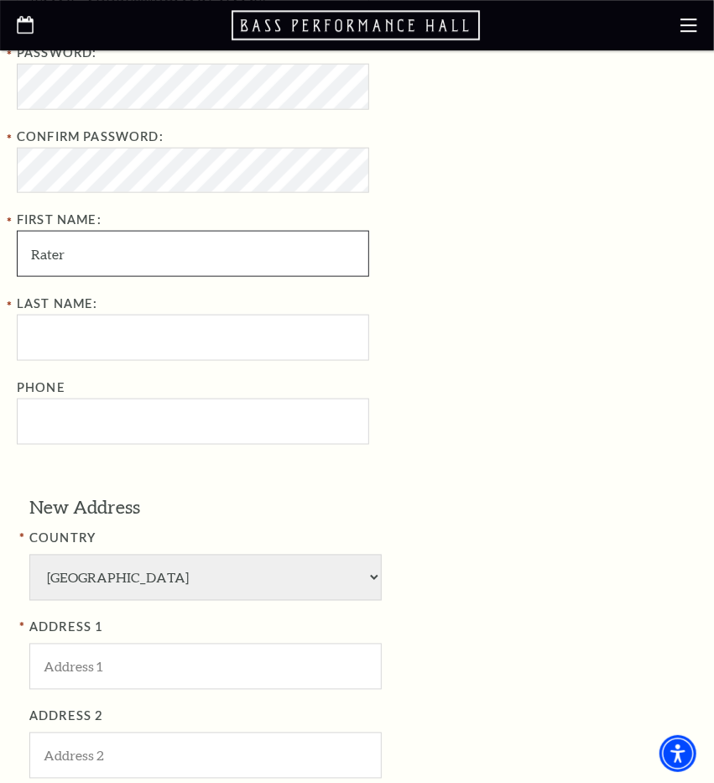
scroll to position [574, 0]
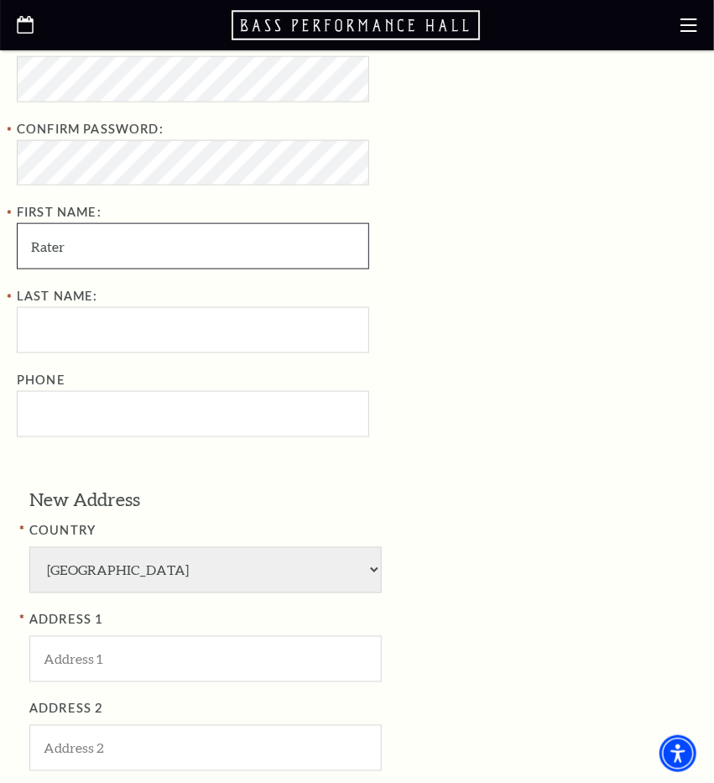
type input "Rater"
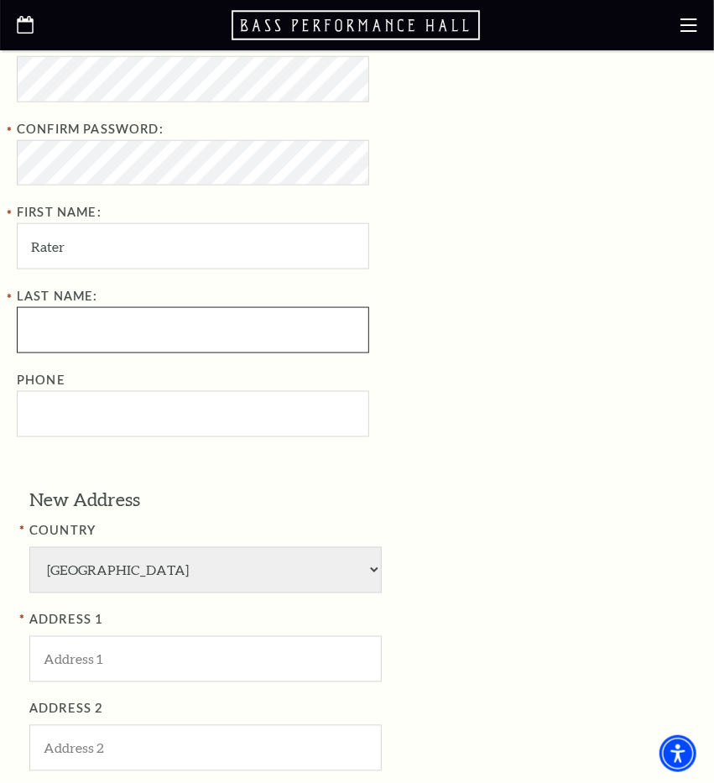
click at [50, 321] on input "Last Name:" at bounding box center [193, 330] width 352 height 46
type input "John"
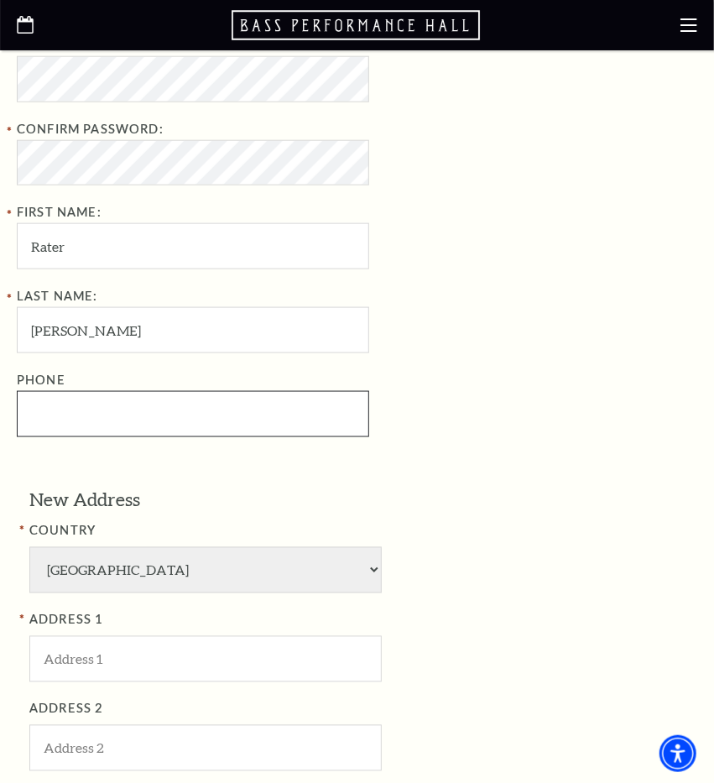
click at [214, 415] on input "Phone" at bounding box center [193, 414] width 352 height 46
paste input "9549808994"
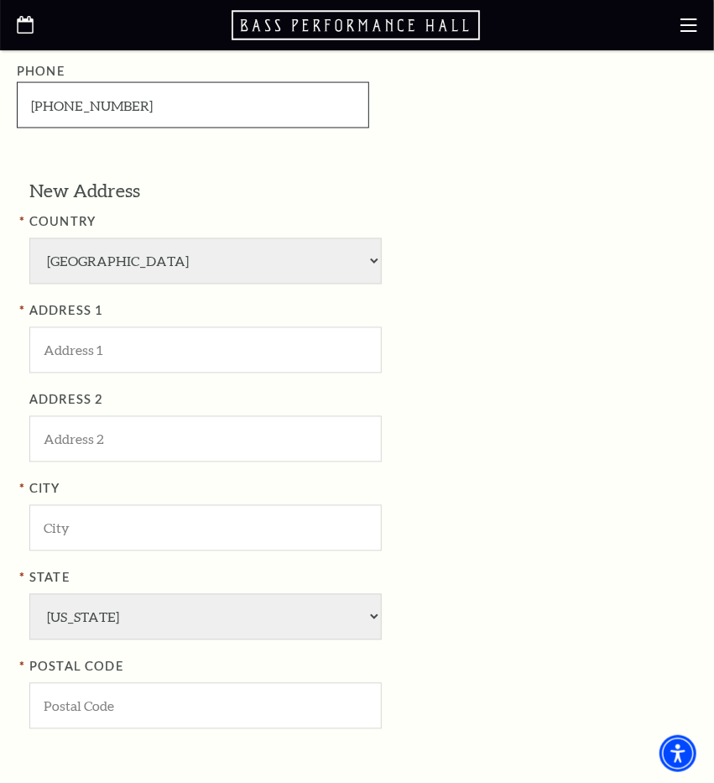
scroll to position [884, 0]
type input "954-980-8994"
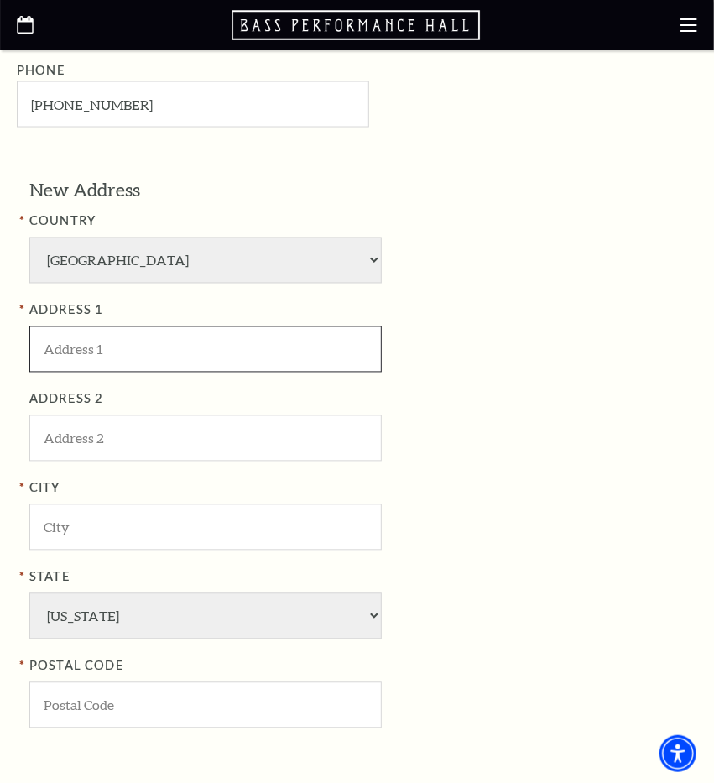
click at [204, 341] on input "ADDRESS 1" at bounding box center [205, 349] width 352 height 46
paste input "[STREET_ADDRESS]"
type input "[STREET_ADDRESS]"
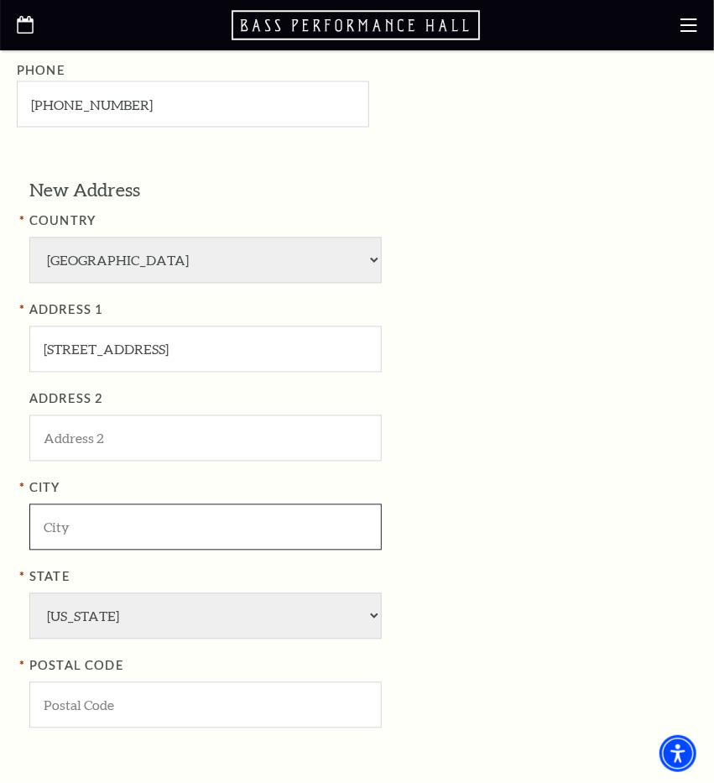
click at [109, 531] on input "City" at bounding box center [205, 527] width 352 height 46
paste input "[GEOGRAPHIC_DATA]"
type input "[GEOGRAPHIC_DATA]"
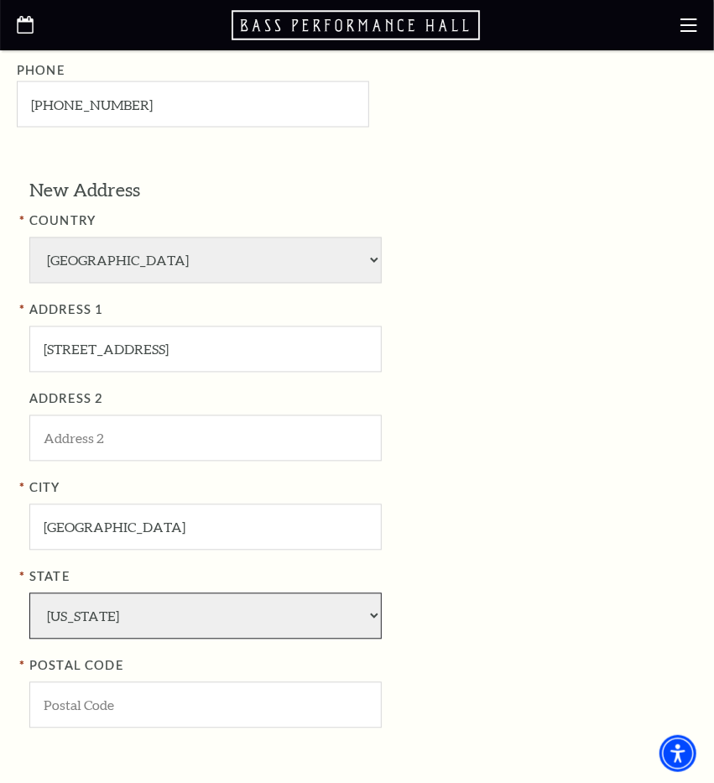
click at [29, 593] on select "Alabama Alaska American Embassy American Embassy American Samoa Arizona Arkansa…" at bounding box center [205, 616] width 352 height 46
select select "IL"
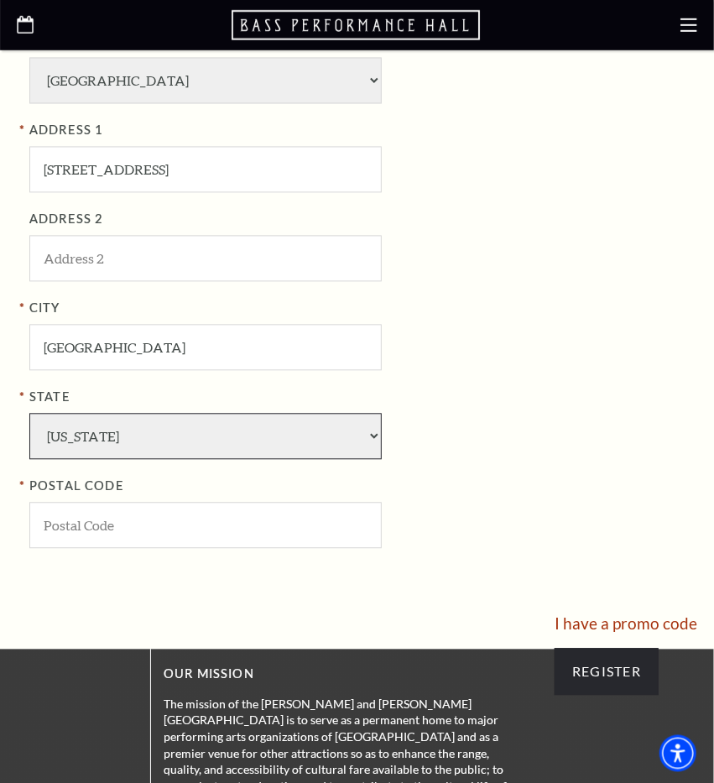
scroll to position [1071, 0]
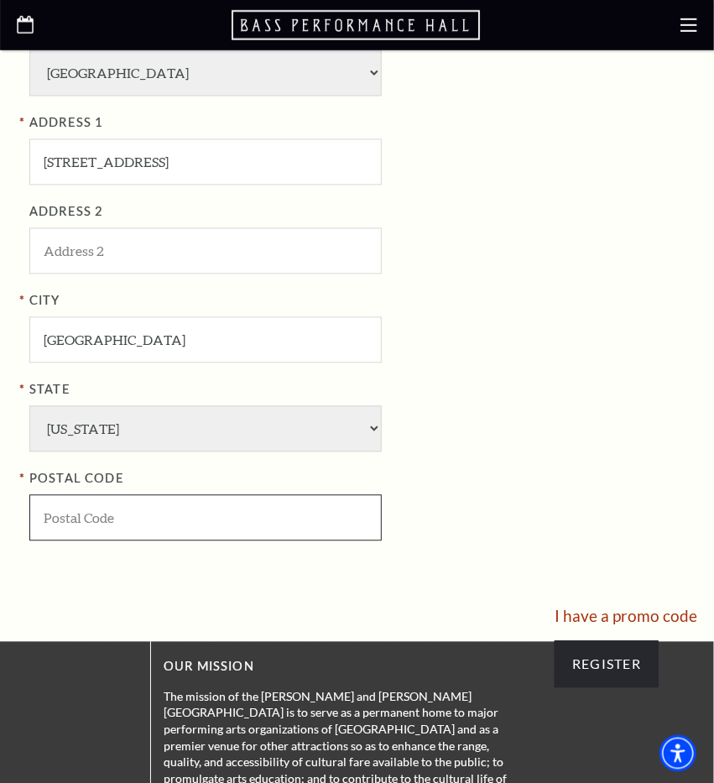
click at [83, 520] on input "POSTAL CODE" at bounding box center [205, 518] width 352 height 46
type input "61115"
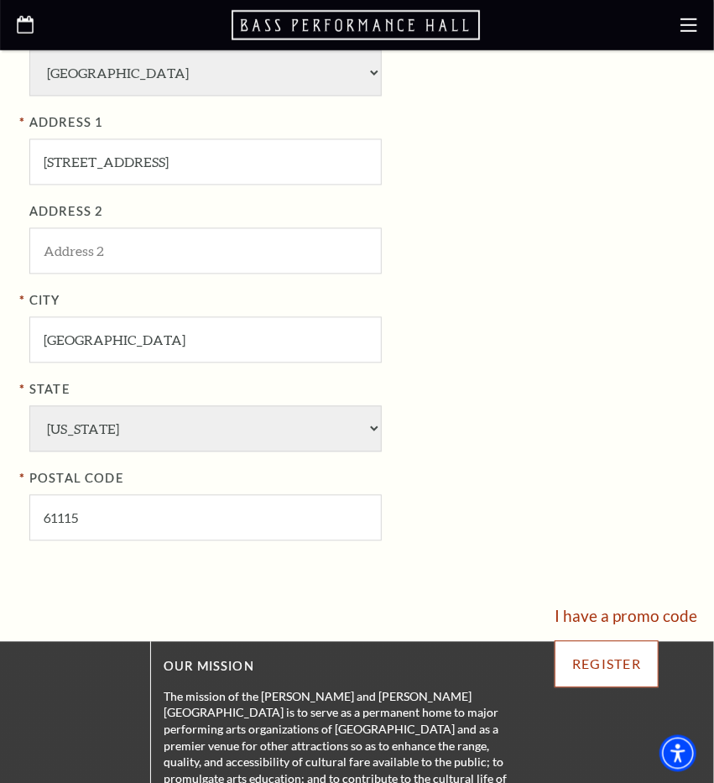
click at [657, 649] on input "Register" at bounding box center [607, 664] width 104 height 47
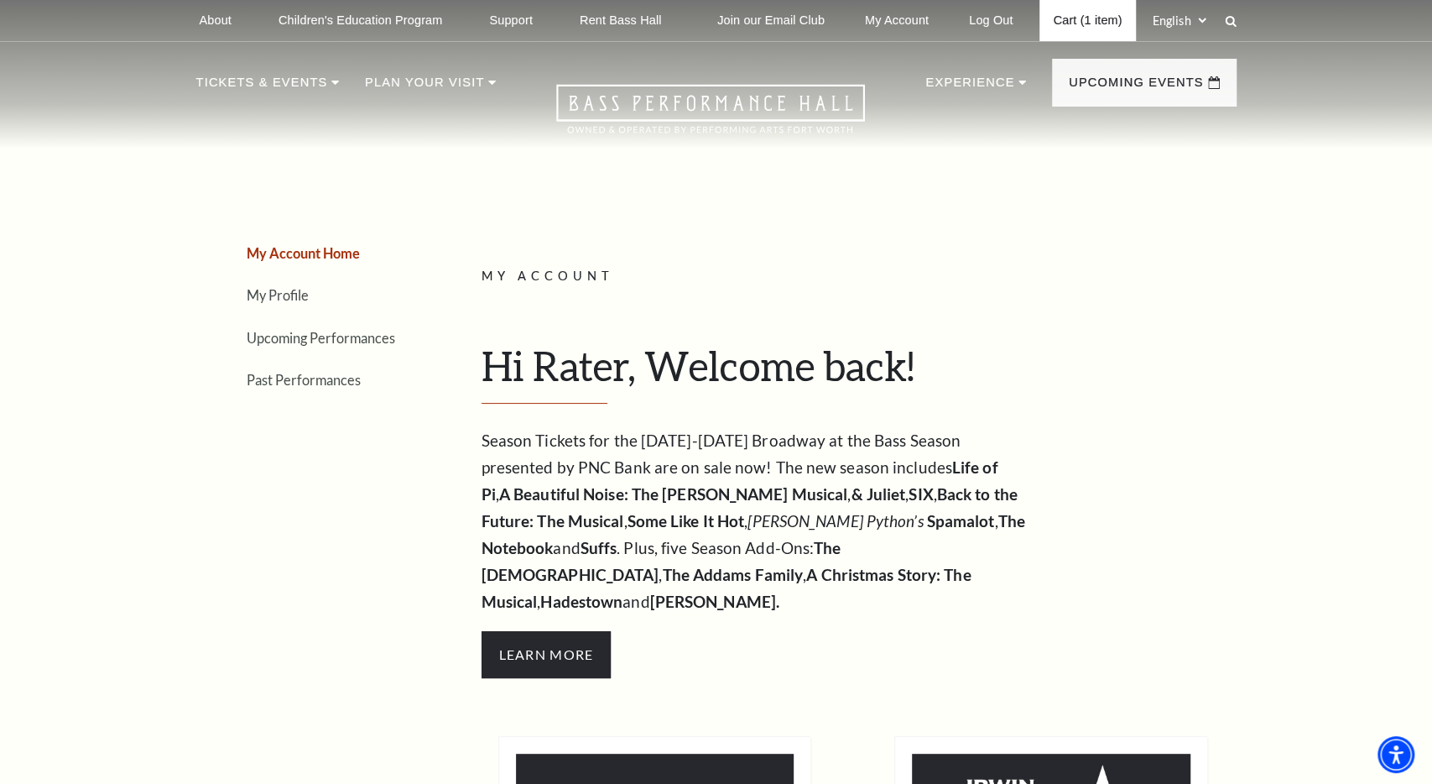
click at [713, 15] on link "Cart (1 item)" at bounding box center [1088, 20] width 96 height 41
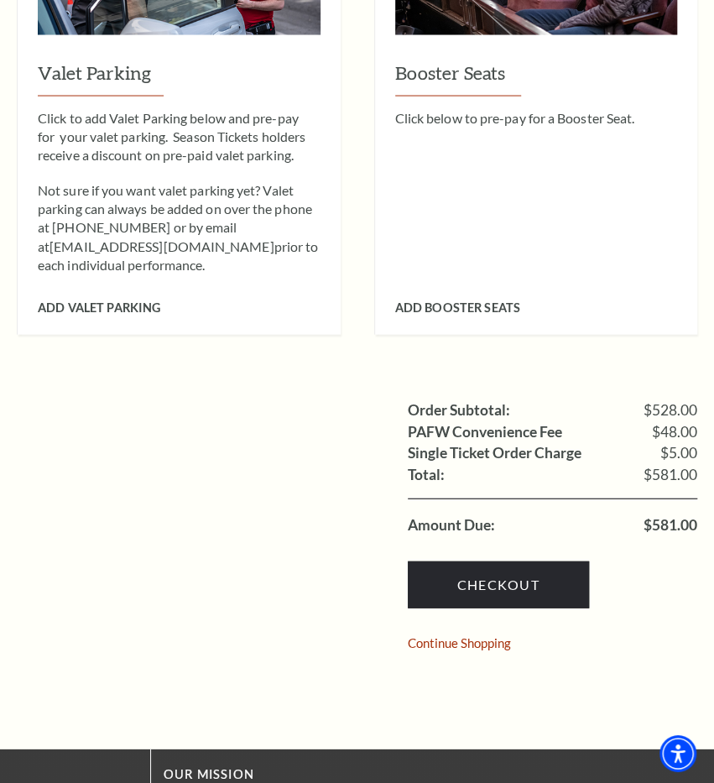
scroll to position [1092, 0]
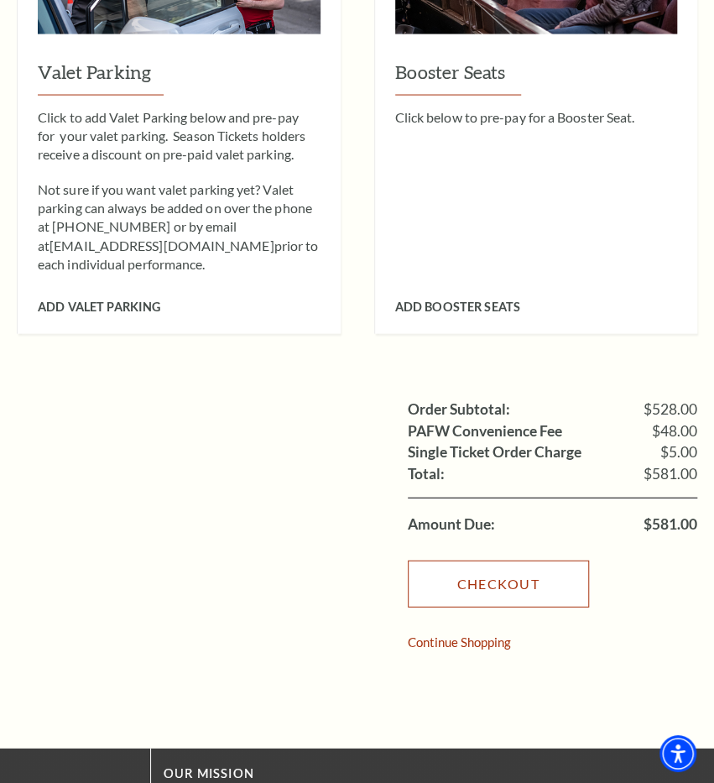
click at [523, 569] on link "Checkout" at bounding box center [498, 584] width 181 height 47
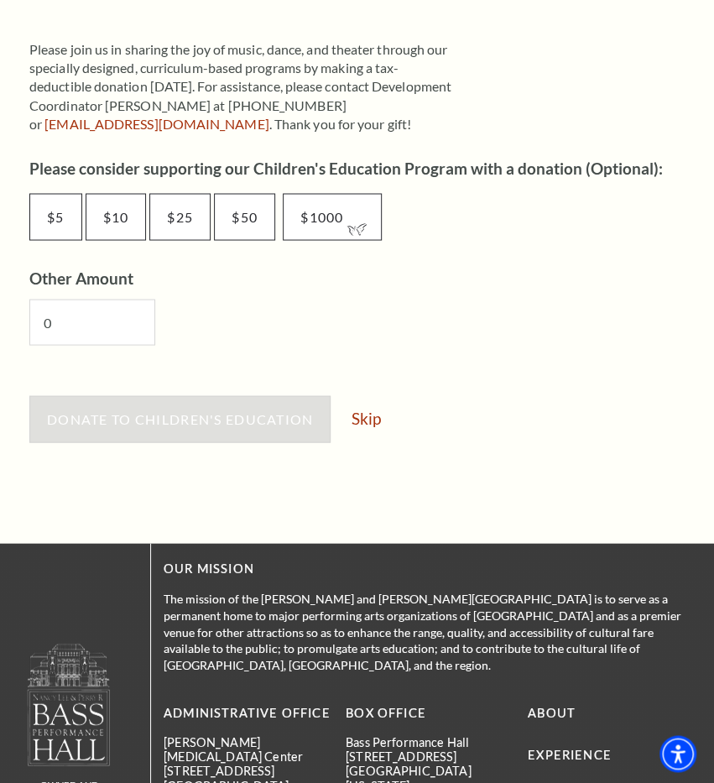
scroll to position [896, 0]
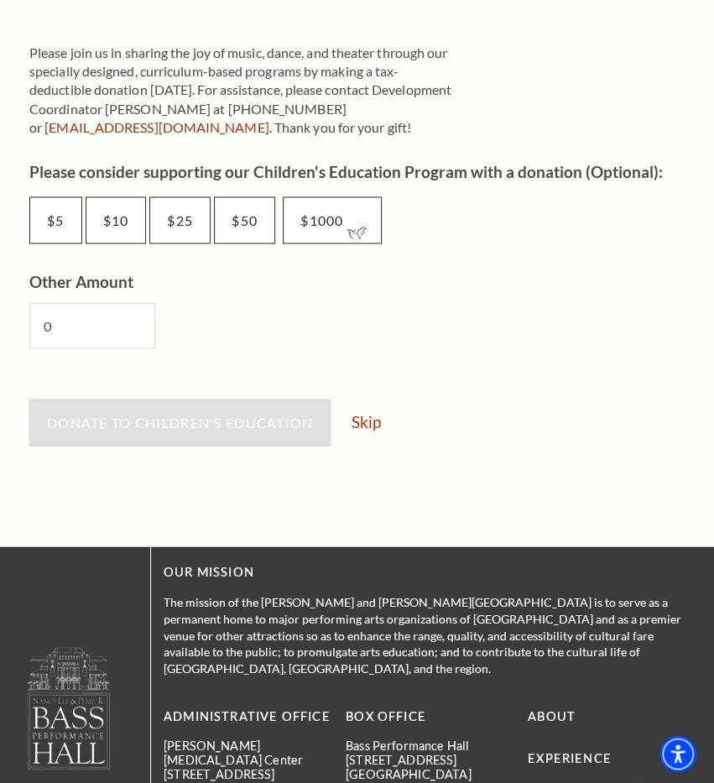
click at [380, 410] on div "Donate to Children's Education Skip" at bounding box center [363, 431] width 668 height 64
click at [372, 422] on link "Skip" at bounding box center [365, 421] width 29 height 16
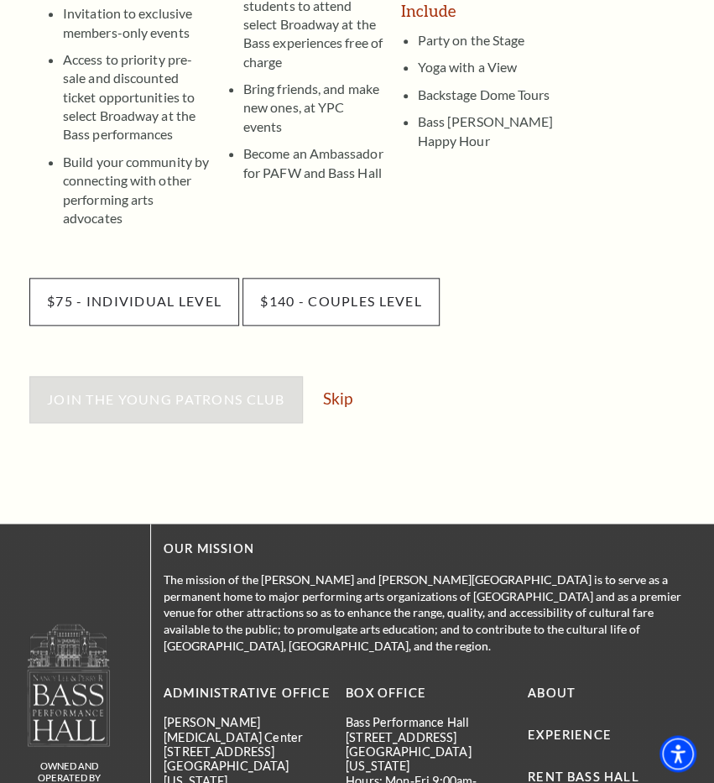
scroll to position [485, 0]
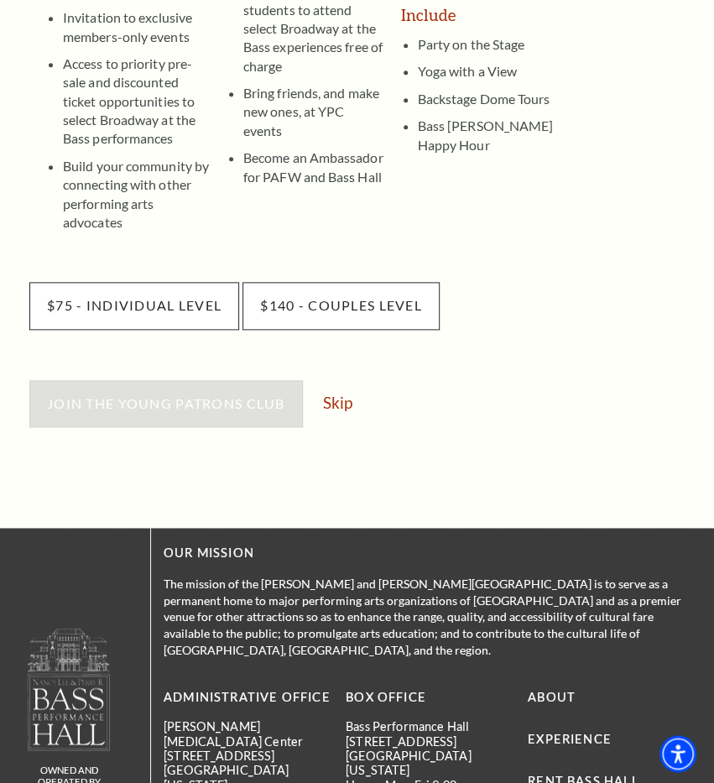
click at [358, 404] on div "Join the Young Patrons Club Skip" at bounding box center [363, 412] width 668 height 64
click at [336, 394] on link "Skip" at bounding box center [337, 402] width 29 height 16
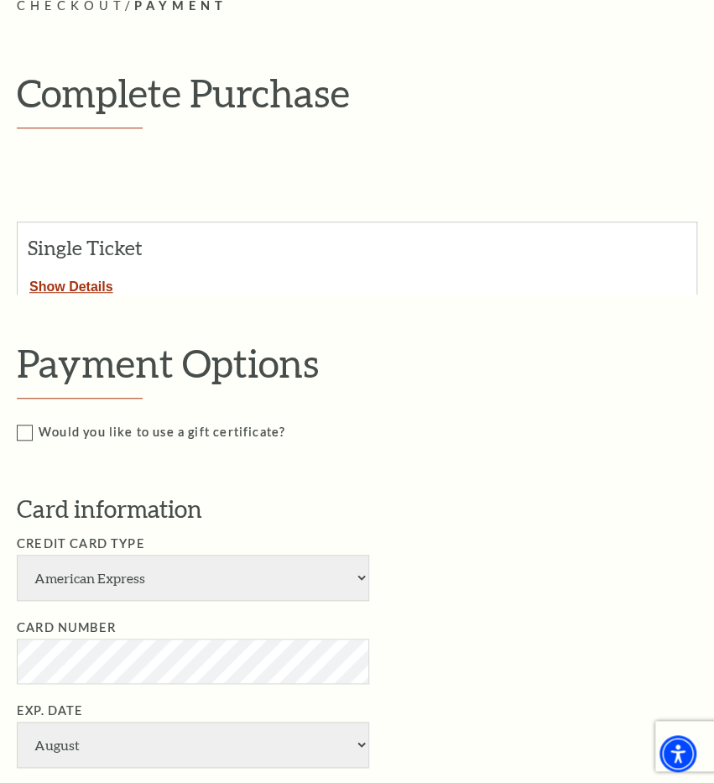
scroll to position [223, 0]
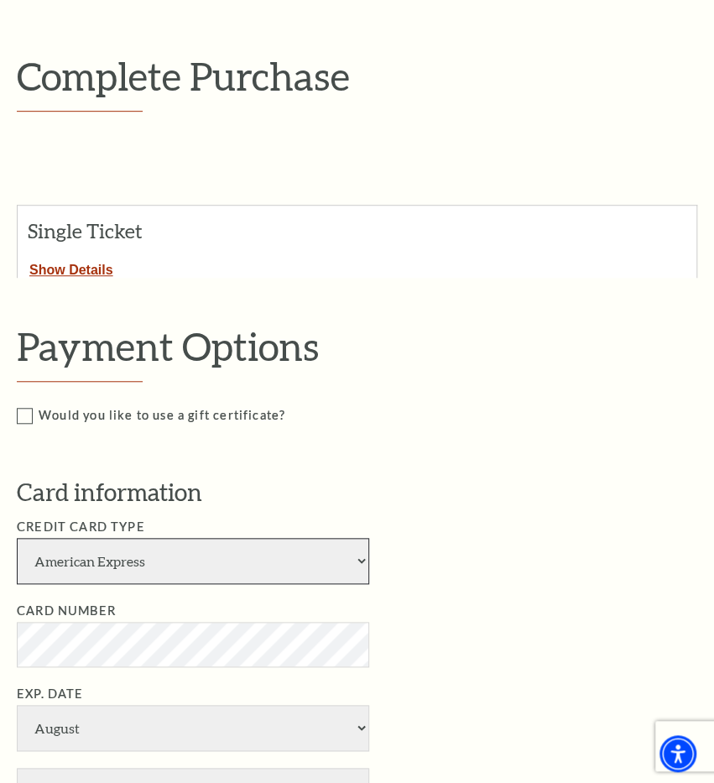
click at [347, 566] on select "American Express Visa Master Card Discover" at bounding box center [193, 561] width 352 height 46
select select "24"
click option "Visa" at bounding box center [0, 0] width 0 height 0
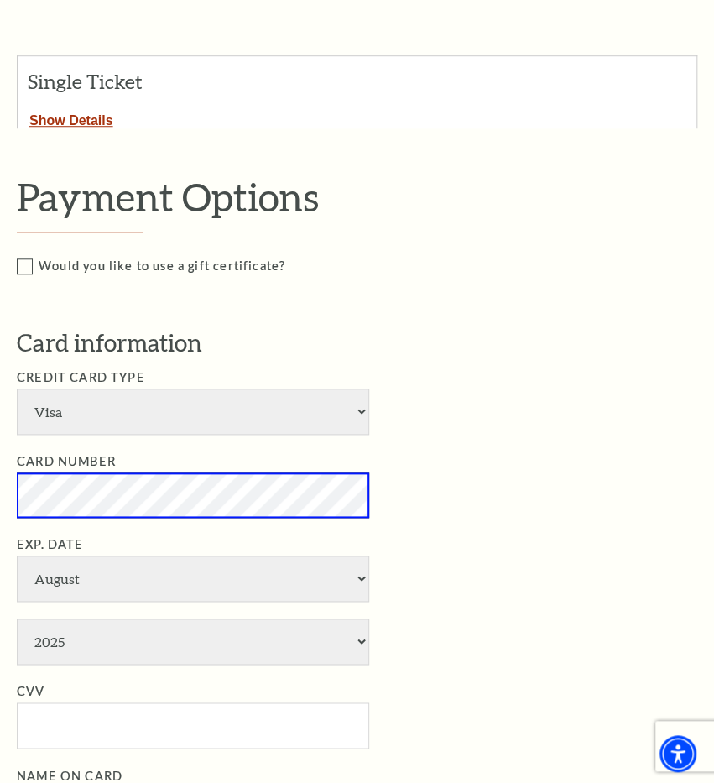
scroll to position [374, 0]
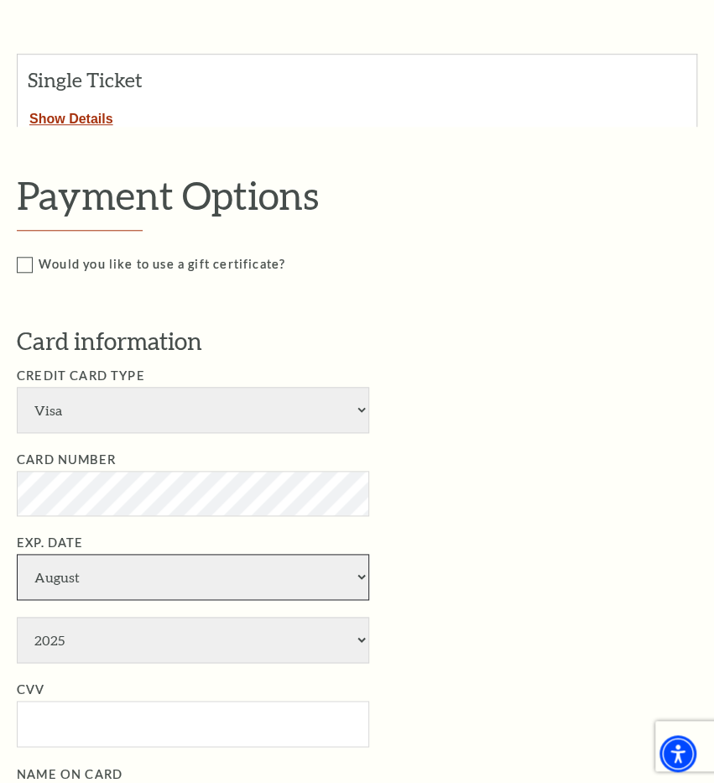
click at [35, 586] on select "January February March April May June July August September October November De…" at bounding box center [193, 577] width 352 height 46
select select "10"
click option "October" at bounding box center [0, 0] width 0 height 0
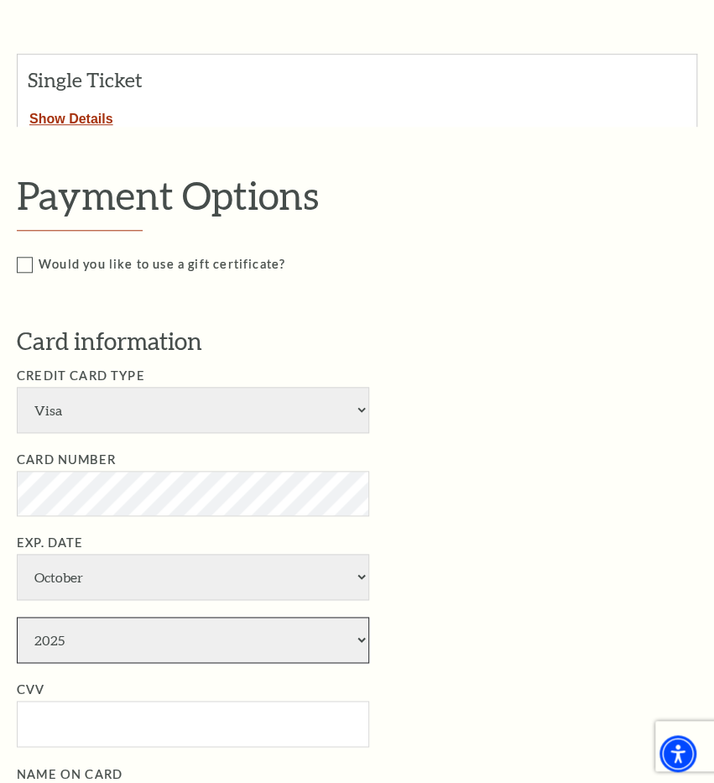
click at [57, 645] on select "2025 2026 2027 2028 2029 2030 2031 2032 2033 2034" at bounding box center [193, 640] width 352 height 46
select select "2027"
click option "2027" at bounding box center [0, 0] width 0 height 0
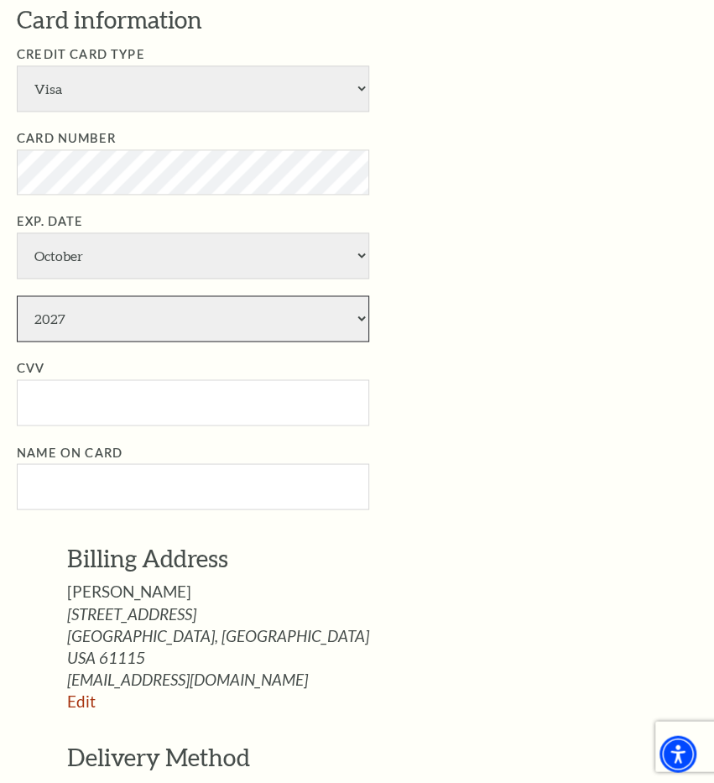
scroll to position [682, 0]
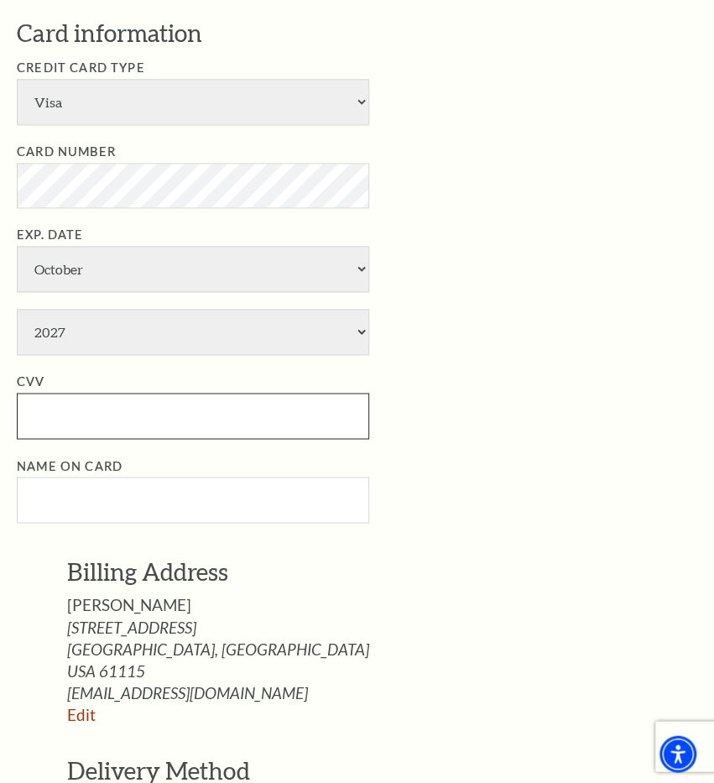
click at [39, 413] on input "CVV" at bounding box center [193, 416] width 352 height 46
type input "341"
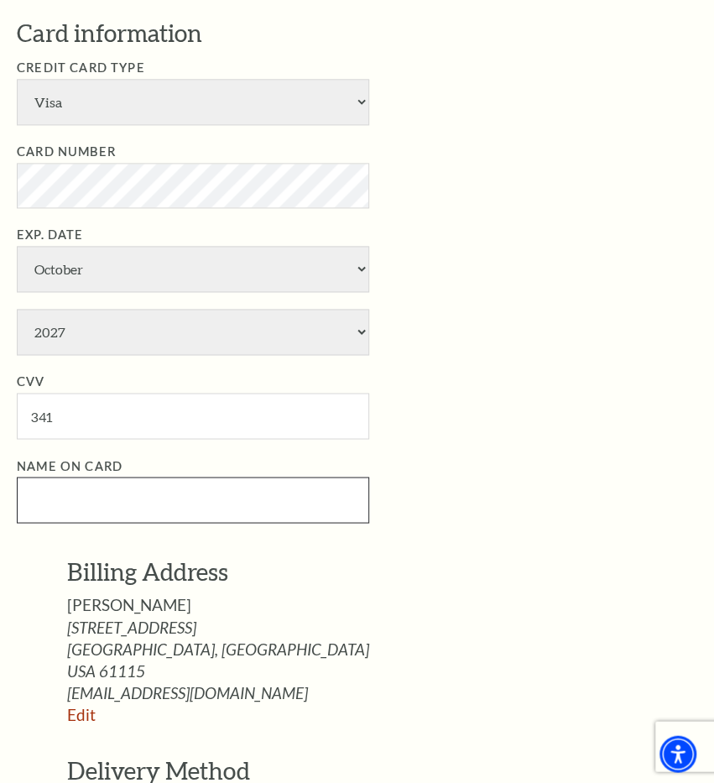
click at [75, 487] on input "Name on Card" at bounding box center [193, 500] width 352 height 46
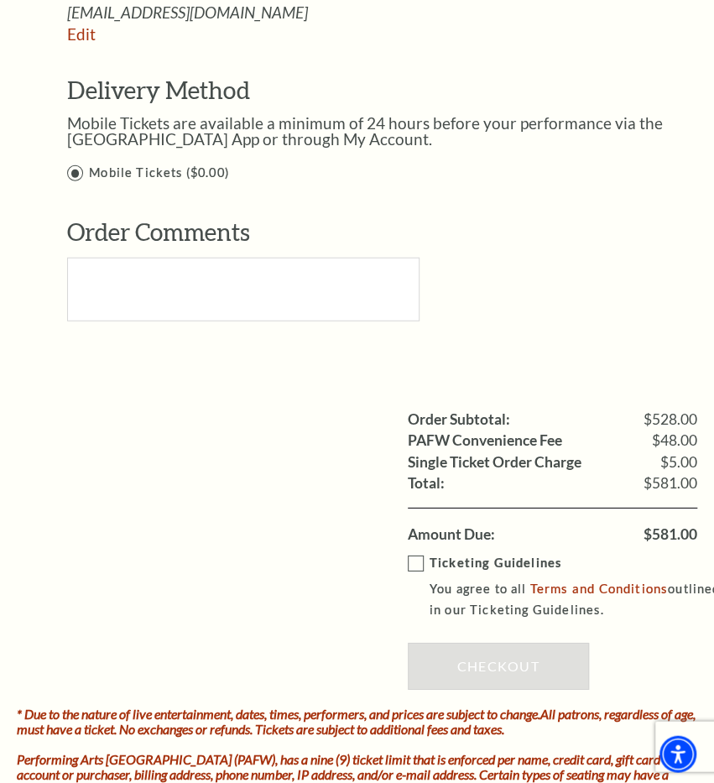
scroll to position [1363, 0]
type input "[PERSON_NAME]"
click at [420, 571] on label "Ticketing Guidelines You agree to all Terms and Conditions outlined in our Tick…" at bounding box center [565, 585] width 314 height 67
click at [0, 0] on input "Ticketing Guidelines You agree to all Terms and Conditions outlined in our Tick…" at bounding box center [0, 0] width 0 height 0
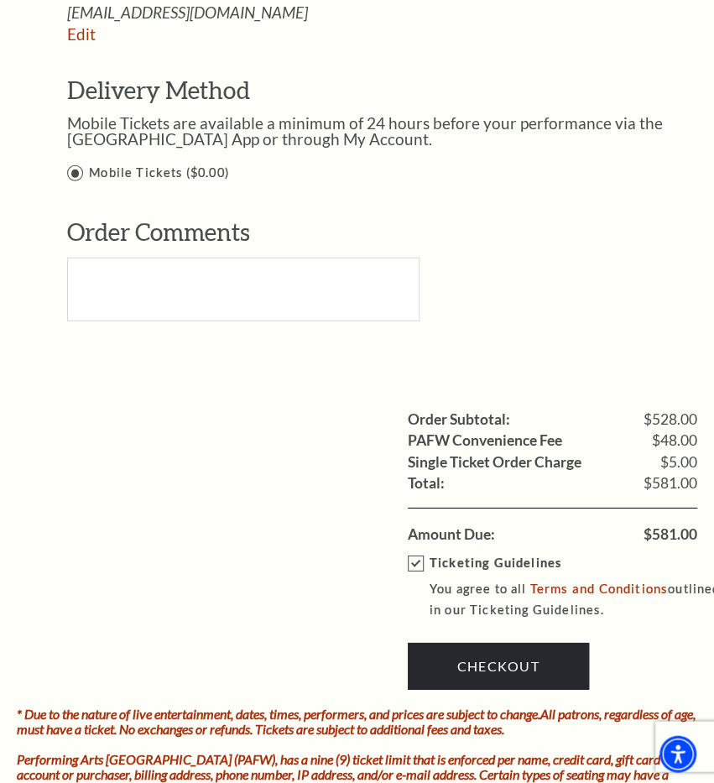
scroll to position [1364, 0]
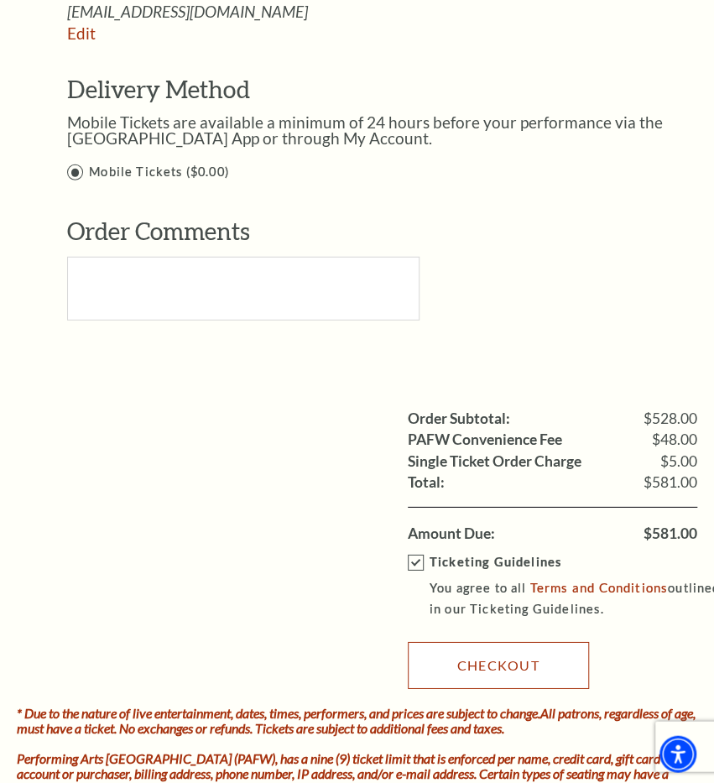
click at [533, 674] on link "Checkout" at bounding box center [498, 664] width 181 height 47
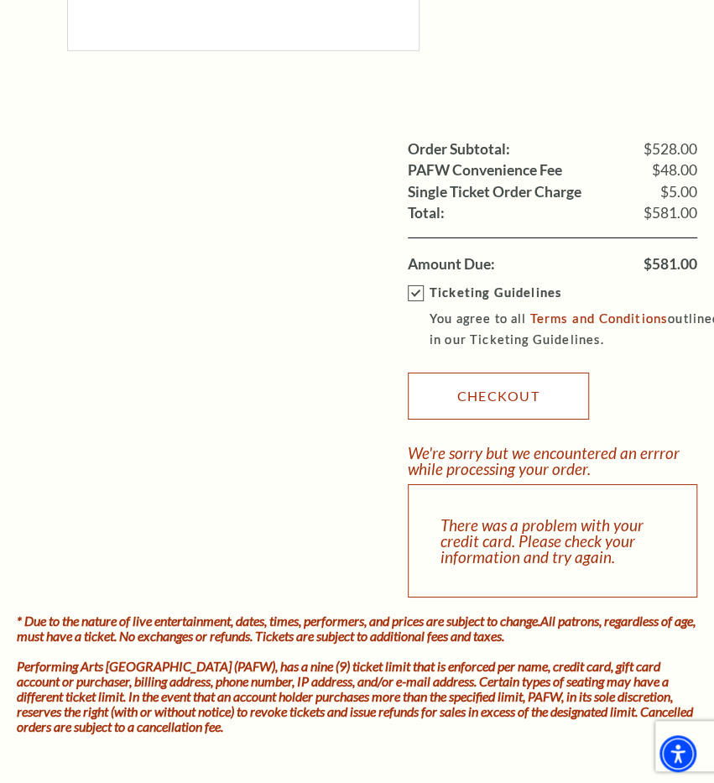
scroll to position [1619, 0]
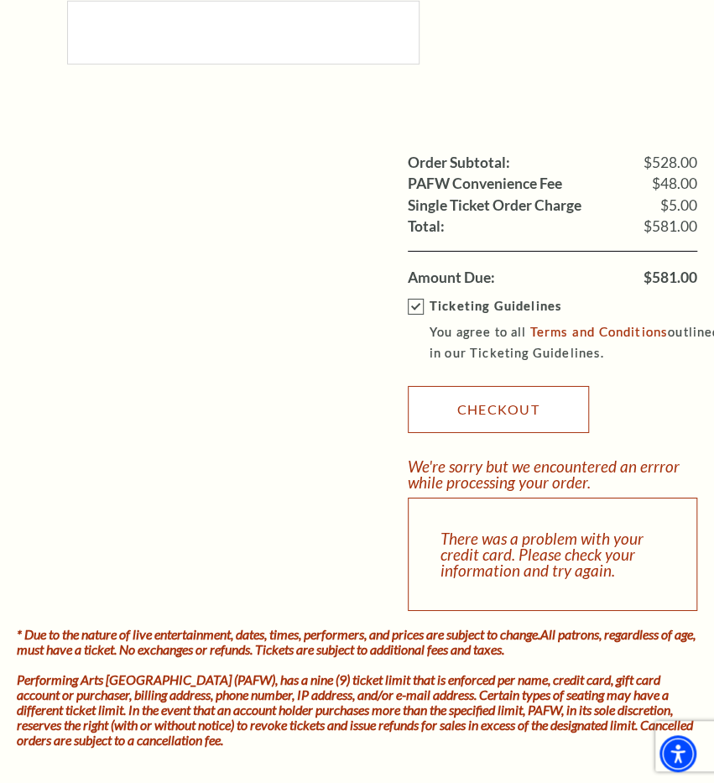
click at [548, 424] on link "Checkout" at bounding box center [498, 409] width 181 height 47
click at [545, 419] on link "Checkout" at bounding box center [498, 409] width 181 height 47
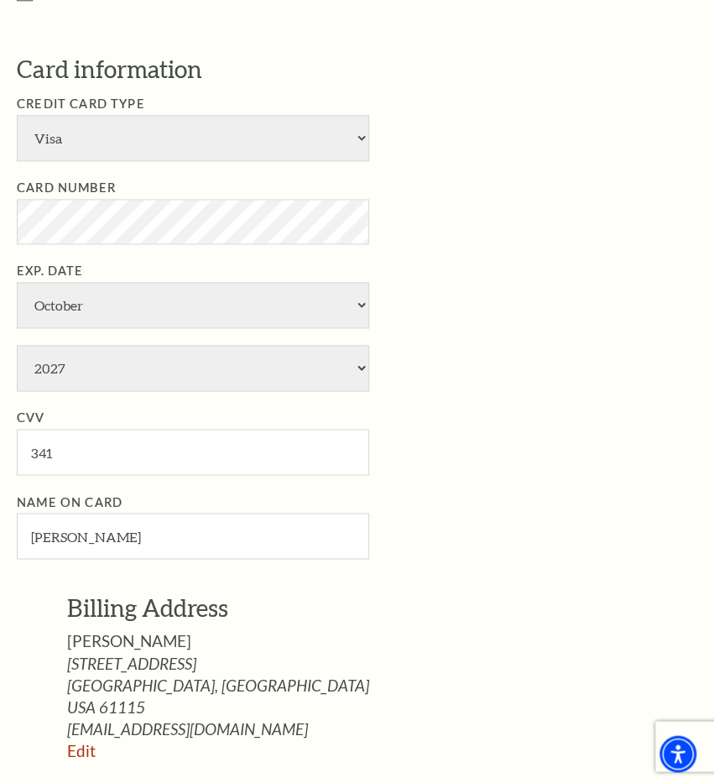
scroll to position [645, 0]
click at [476, 232] on li "Card Number" at bounding box center [369, 212] width 705 height 66
click at [17, 283] on select "January February March April May June July August September October November De…" at bounding box center [193, 306] width 352 height 46
select select "6"
click option "June" at bounding box center [0, 0] width 0 height 0
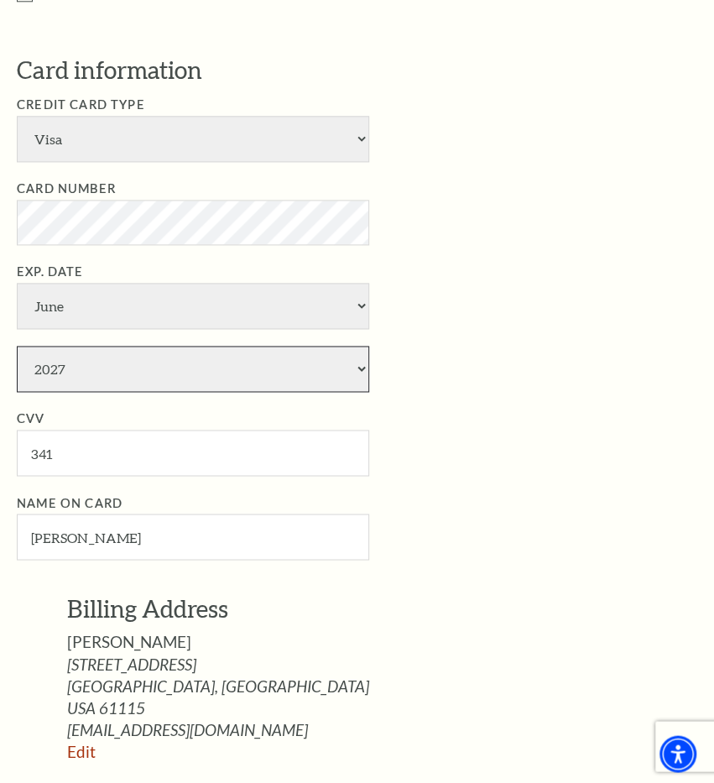
click at [17, 346] on select "2025 2026 2027 2028 2029 2030 2031 2032 2033 2034" at bounding box center [193, 369] width 352 height 46
select select "2029"
click option "2029" at bounding box center [0, 0] width 0 height 0
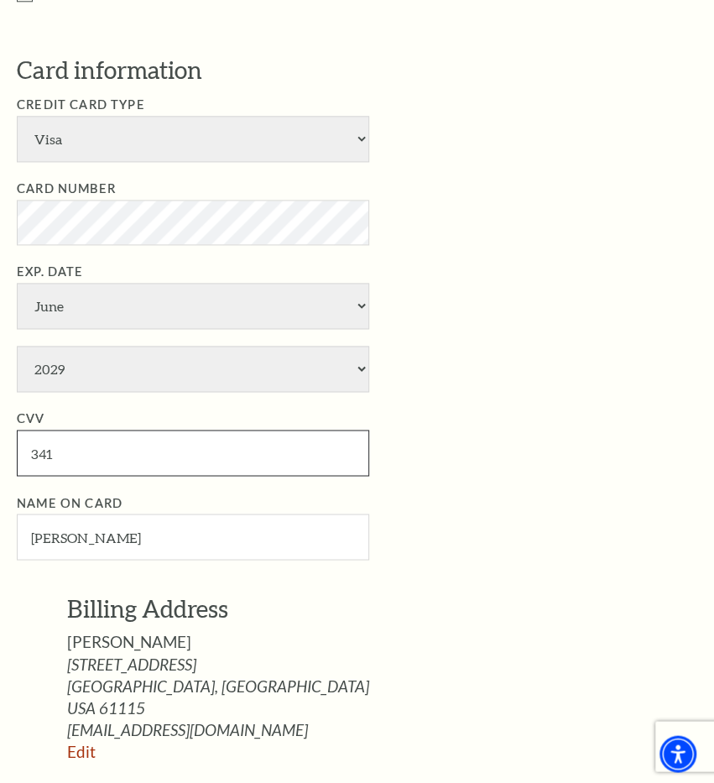
click at [236, 461] on input "341" at bounding box center [193, 453] width 352 height 46
type input "3"
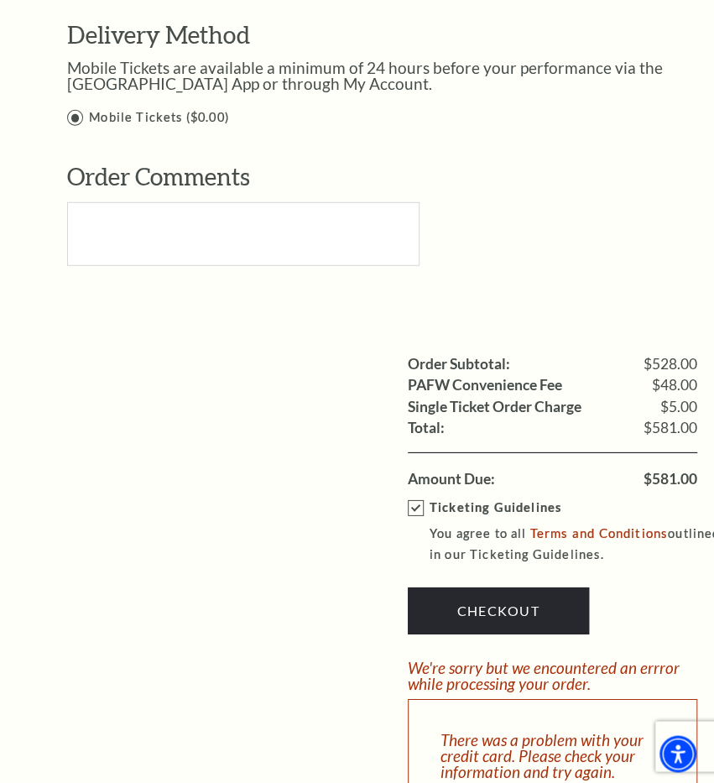
scroll to position [1421, 0]
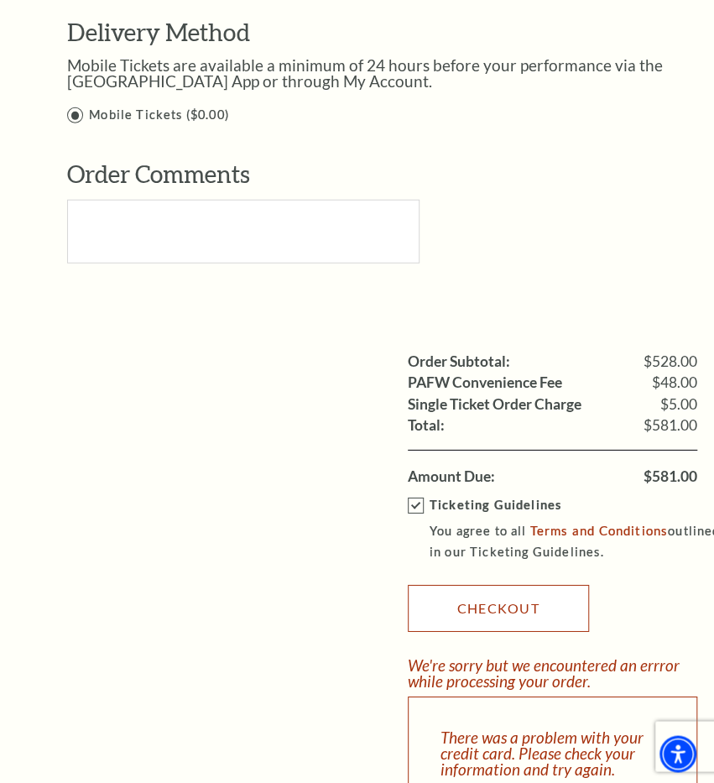
click at [530, 624] on link "Checkout" at bounding box center [498, 607] width 181 height 47
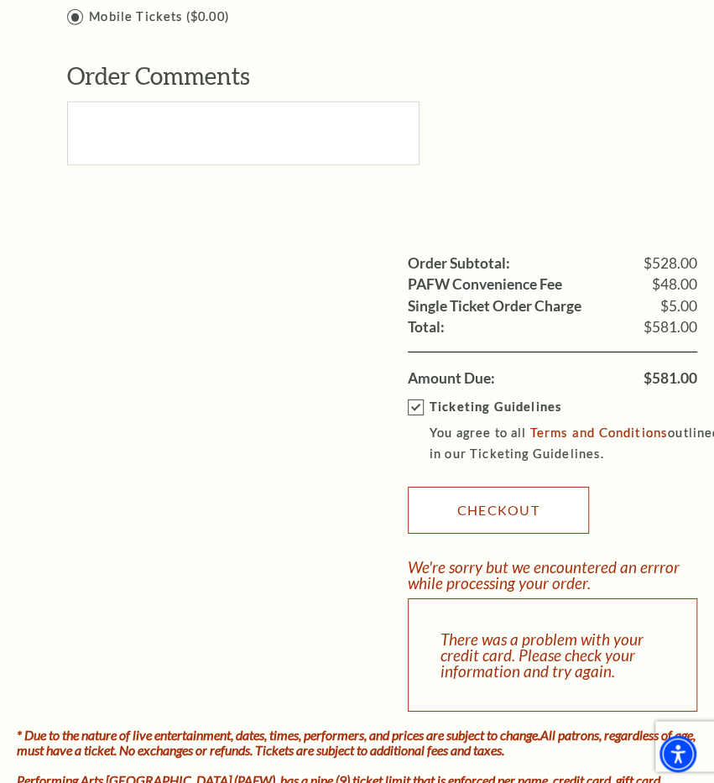
scroll to position [1529, 0]
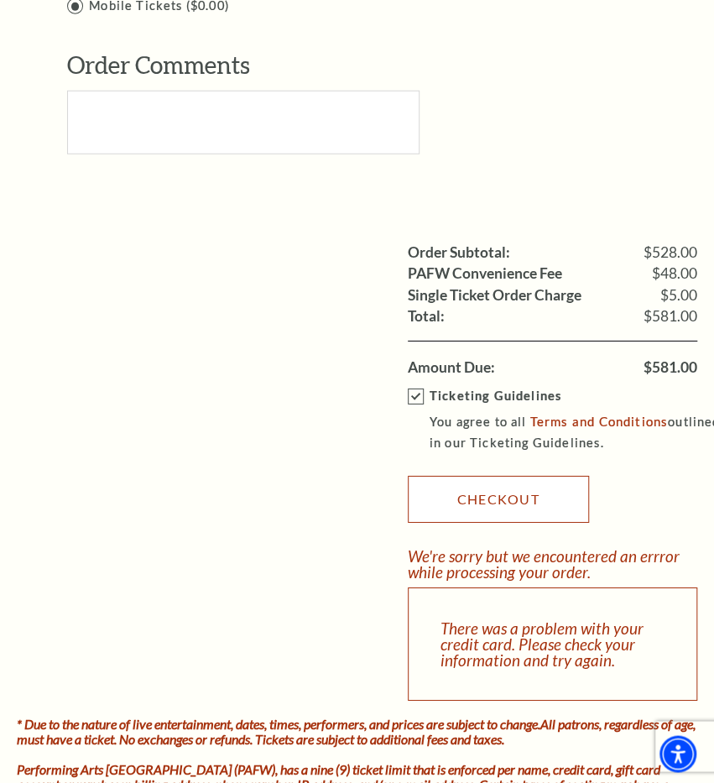
click at [558, 513] on link "Checkout" at bounding box center [498, 499] width 181 height 47
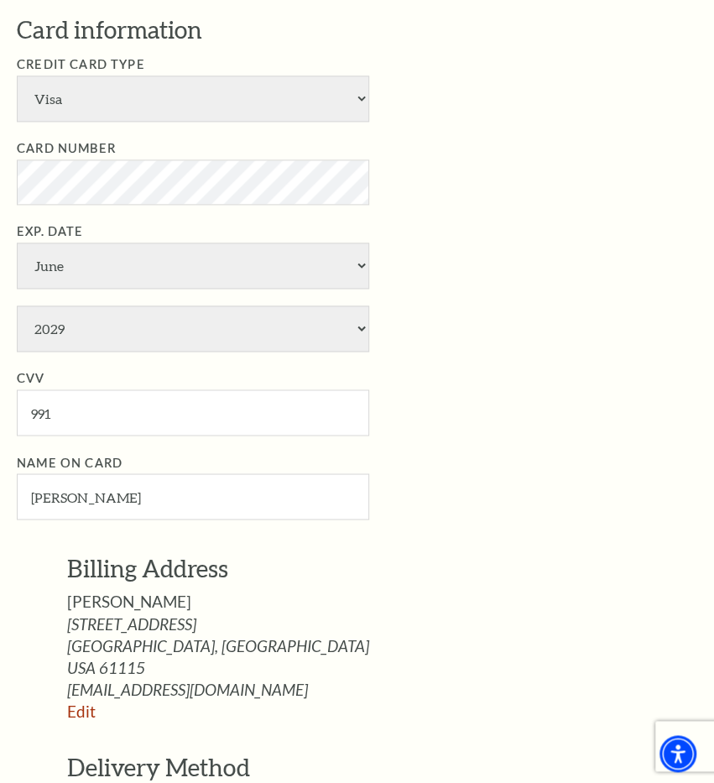
scroll to position [686, 0]
click at [504, 149] on li "Card Number" at bounding box center [369, 171] width 705 height 66
click at [306, 409] on input "991" at bounding box center [193, 412] width 352 height 46
type input "9"
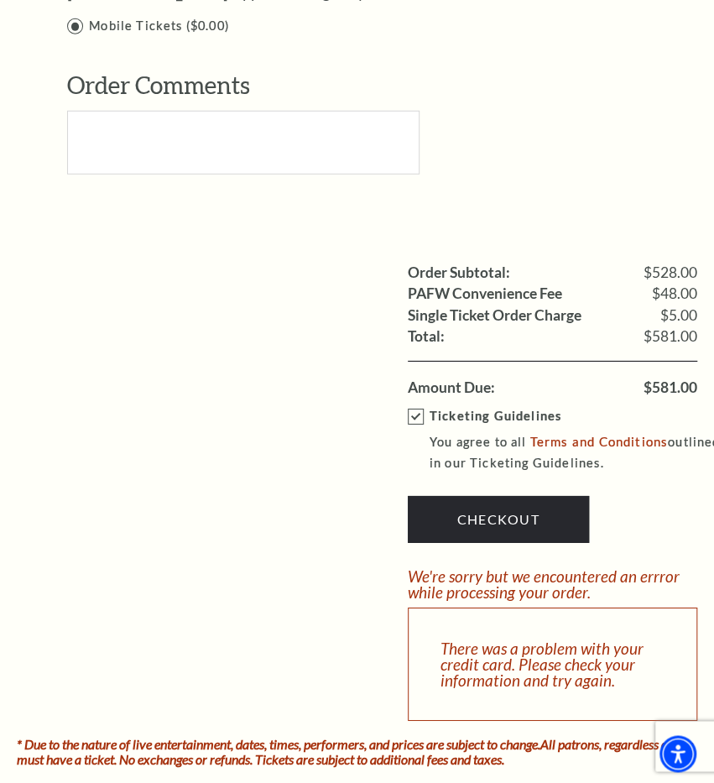
scroll to position [1510, 0]
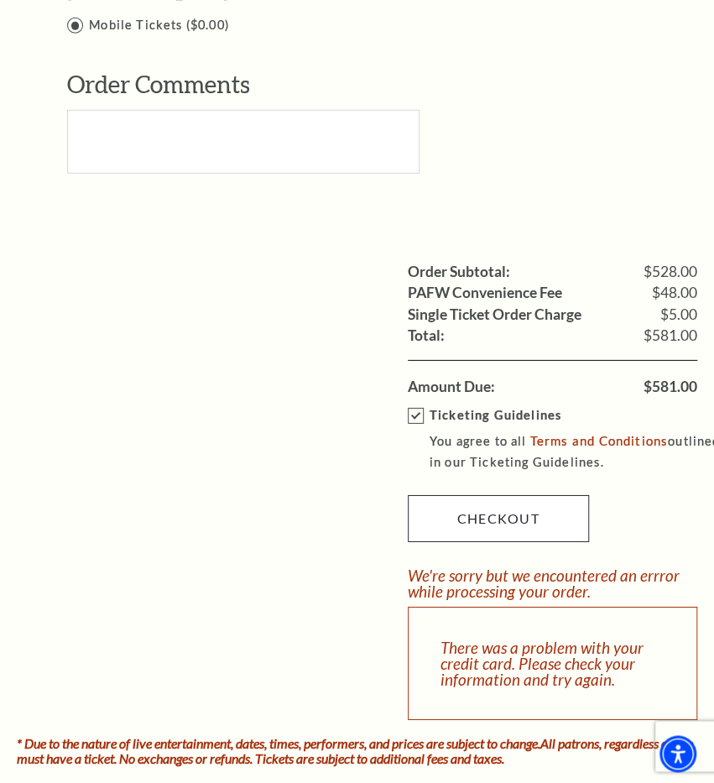
type input "515"
click at [514, 528] on link "Checkout" at bounding box center [498, 518] width 181 height 47
